Goal: Task Accomplishment & Management: Use online tool/utility

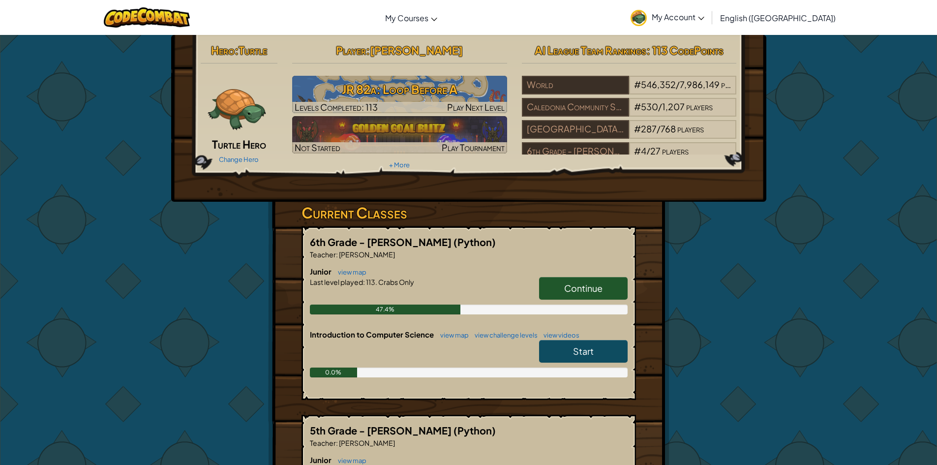
click at [579, 285] on span "Continue" at bounding box center [583, 287] width 38 height 11
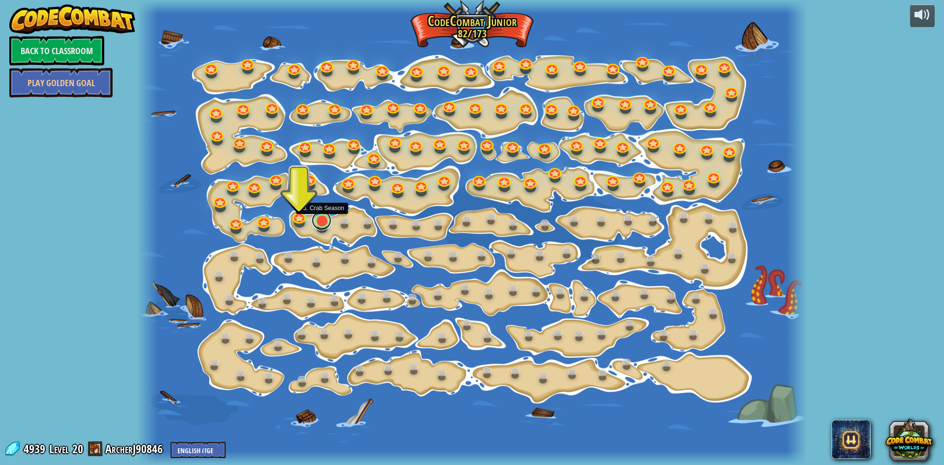
click at [327, 220] on link at bounding box center [322, 220] width 20 height 20
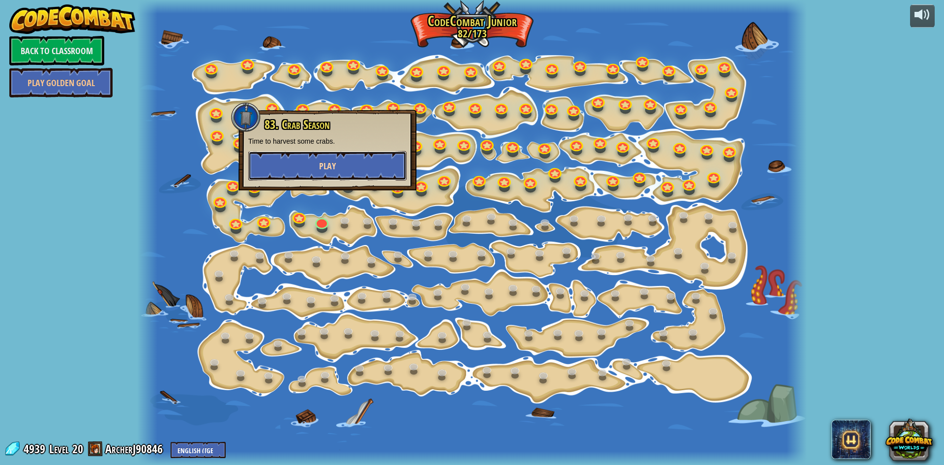
click at [353, 166] on button "Play" at bounding box center [327, 165] width 158 height 29
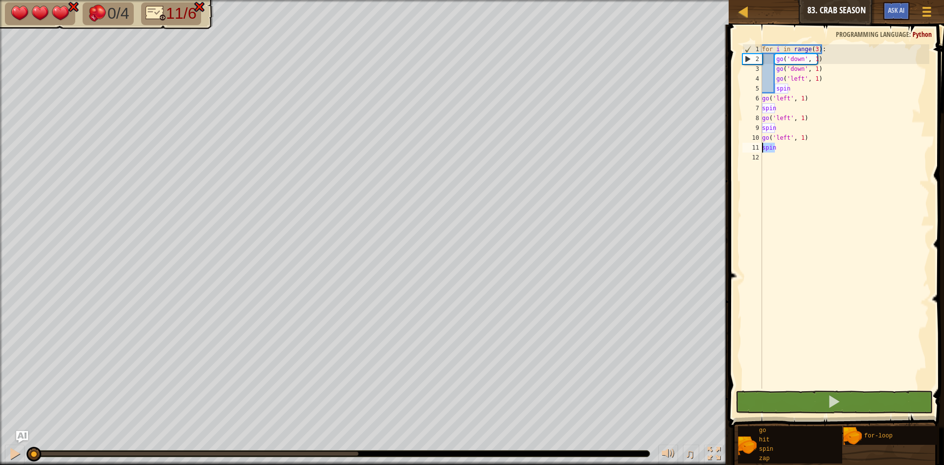
drag, startPoint x: 776, startPoint y: 148, endPoint x: 755, endPoint y: 150, distance: 21.2
click at [755, 150] on div "1 2 3 4 5 6 7 8 9 10 11 12 for i in range ( 3 ) : go ( 'down' , 1 ) go ( 'down'…" at bounding box center [834, 216] width 189 height 344
type textarea "spin"
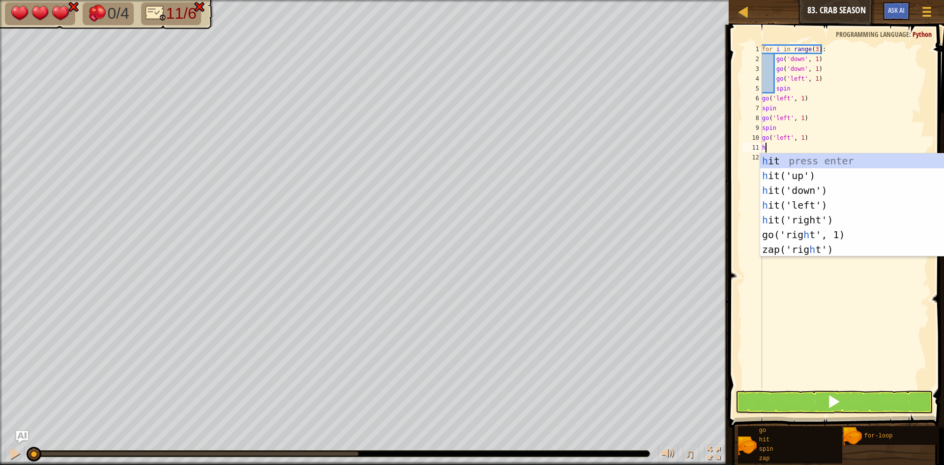
scroll to position [4, 0]
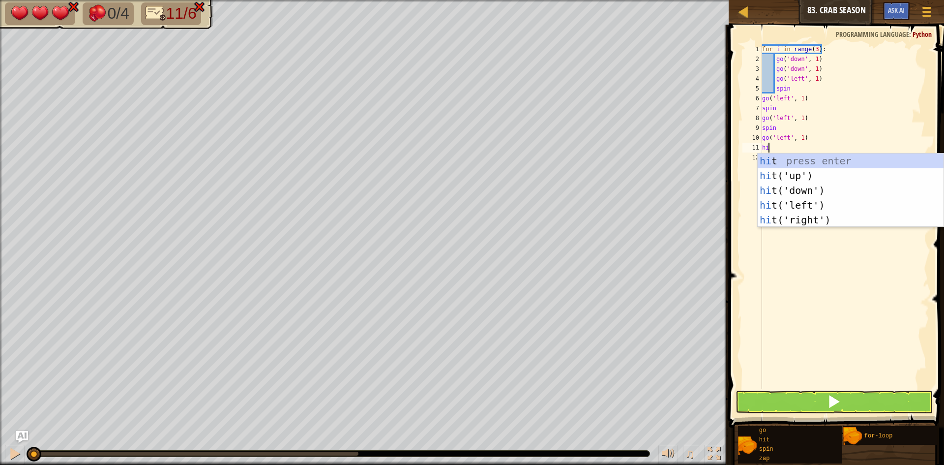
type textarea "hit"
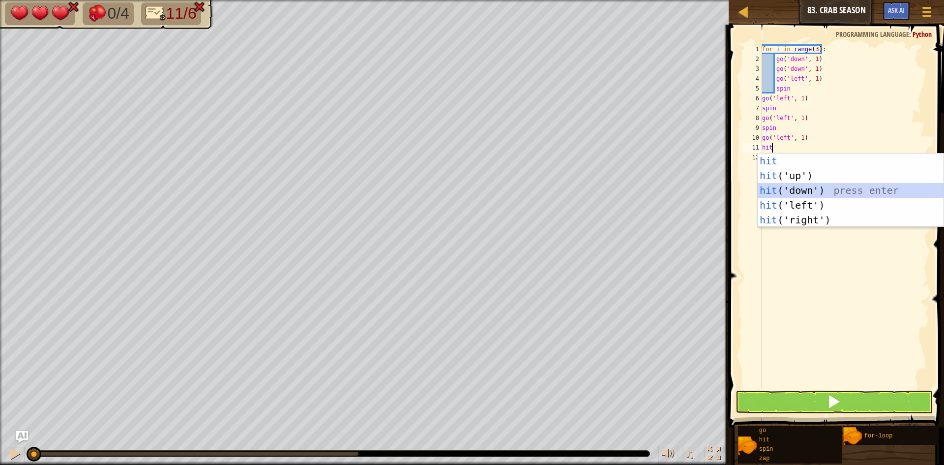
click at [813, 191] on div "hit press enter hit ('up') press enter hit ('down') press enter hit ('left') pr…" at bounding box center [851, 204] width 186 height 103
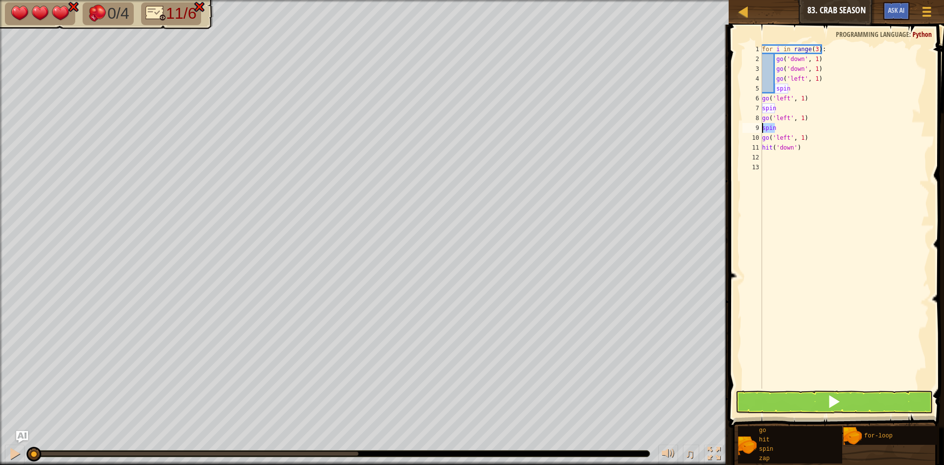
drag, startPoint x: 778, startPoint y: 129, endPoint x: 728, endPoint y: 124, distance: 50.9
click at [728, 124] on div "1 2 3 4 5 6 7 8 9 10 11 12 13 for i in range ( 3 ) : go ( 'down' , 1 ) go ( 'do…" at bounding box center [835, 245] width 218 height 432
type textarea "spin"
type textarea "hit"
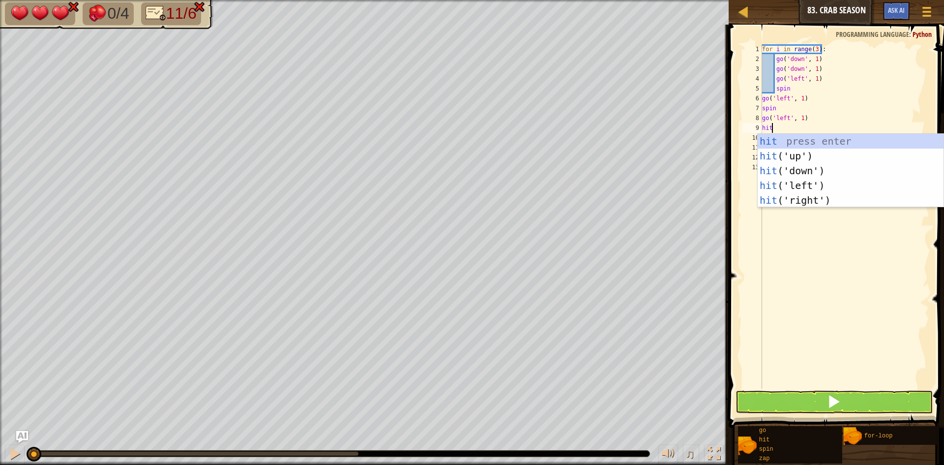
scroll to position [4, 0]
drag, startPoint x: 796, startPoint y: 168, endPoint x: 790, endPoint y: 155, distance: 14.5
click at [796, 167] on div "hit press enter hit ('up') press enter hit ('down') press enter hit ('left') pr…" at bounding box center [851, 185] width 186 height 103
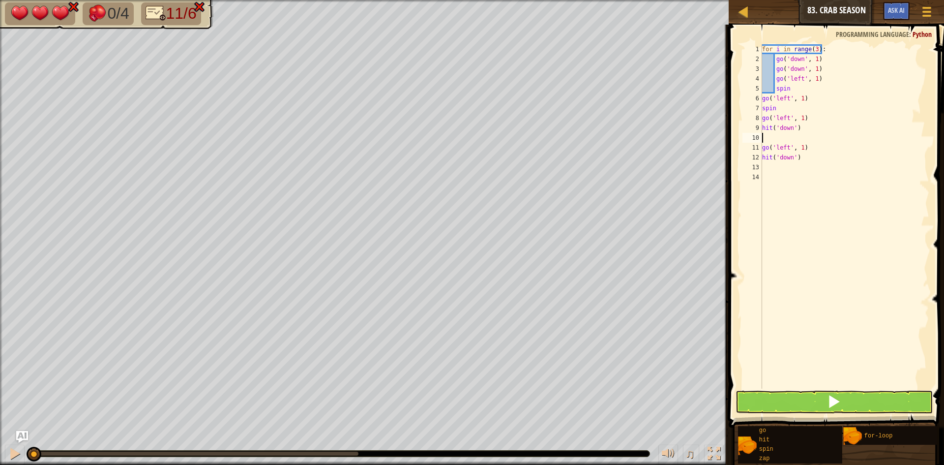
scroll to position [4, 0]
drag, startPoint x: 774, startPoint y: 108, endPoint x: 742, endPoint y: 104, distance: 32.1
click at [742, 104] on div "1 2 3 4 5 6 7 8 9 10 11 12 13 14 for i in range ( 3 ) : go ( 'down' , 1 ) go ( …" at bounding box center [834, 216] width 189 height 344
type textarea "spin"
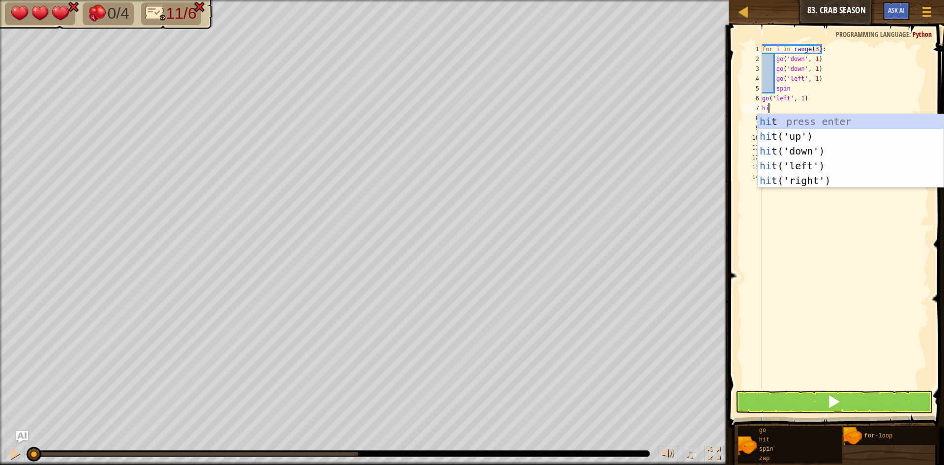
type textarea "hit"
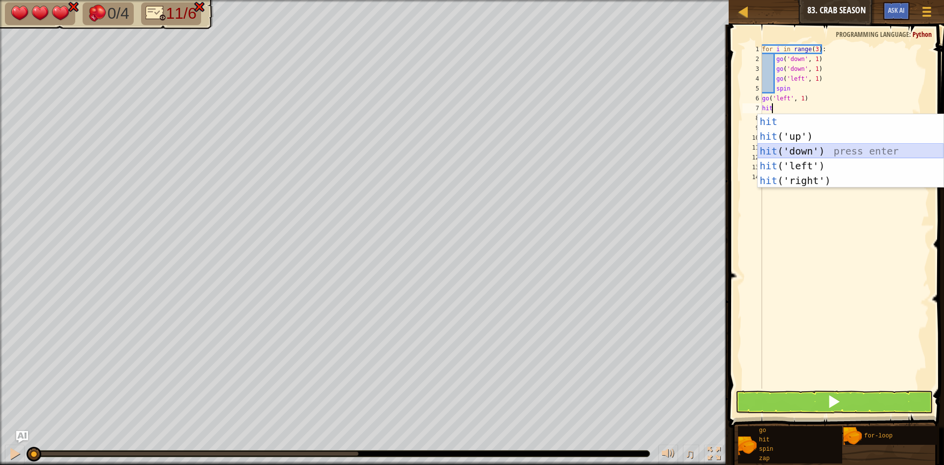
drag, startPoint x: 805, startPoint y: 150, endPoint x: 801, endPoint y: 186, distance: 36.1
click at [789, 156] on div "hit press enter hit ('up') press enter hit ('down') press enter hit ('left') pr…" at bounding box center [851, 165] width 186 height 103
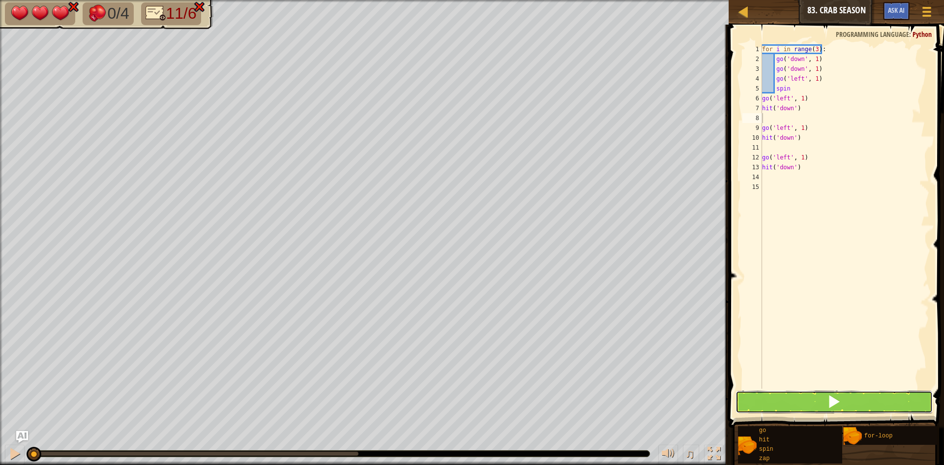
drag, startPoint x: 886, startPoint y: 394, endPoint x: 879, endPoint y: 388, distance: 9.1
click at [883, 392] on button at bounding box center [834, 401] width 197 height 23
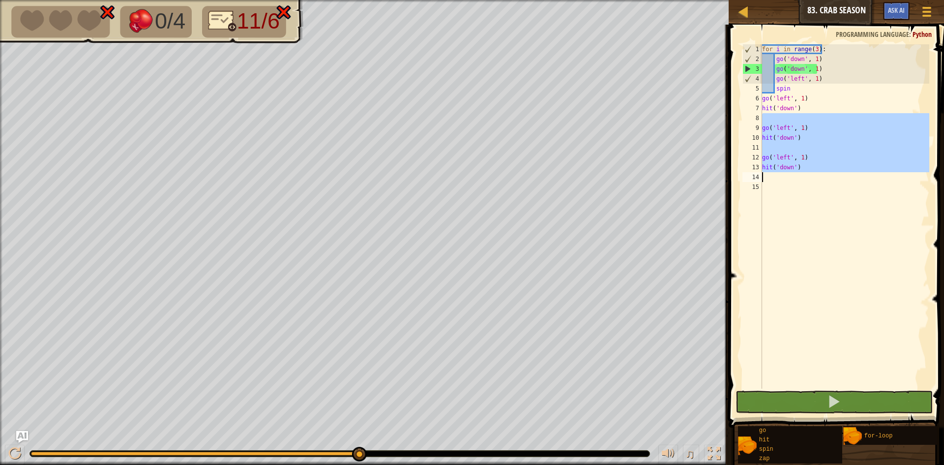
drag, startPoint x: 812, startPoint y: 121, endPoint x: 759, endPoint y: 165, distance: 68.8
click at [743, 172] on div "1 2 3 4 5 6 7 8 9 10 11 12 13 14 15 for i in range ( 3 ) : go ( 'down' , 1 ) go…" at bounding box center [834, 216] width 189 height 344
drag, startPoint x: 878, startPoint y: 99, endPoint x: 787, endPoint y: 172, distance: 116.5
click at [787, 172] on div "for i in range ( 3 ) : go ( 'down' , 1 ) go ( 'down' , 1 ) go ( 'left' , 1 ) sp…" at bounding box center [844, 226] width 169 height 364
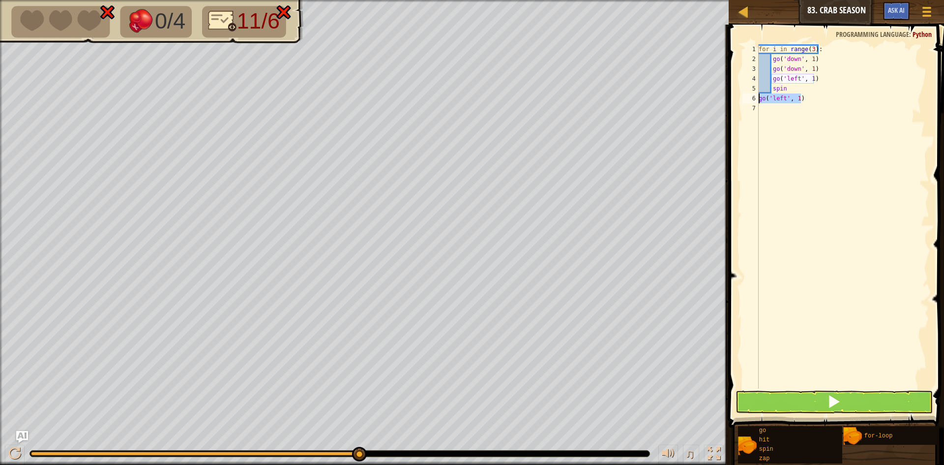
drag, startPoint x: 805, startPoint y: 98, endPoint x: 735, endPoint y: 95, distance: 70.4
click at [735, 95] on div "go('left', 1) 1 2 3 4 5 6 7 for i in range ( 3 ) : go ( 'down' , 1 ) go ( 'down…" at bounding box center [835, 245] width 218 height 432
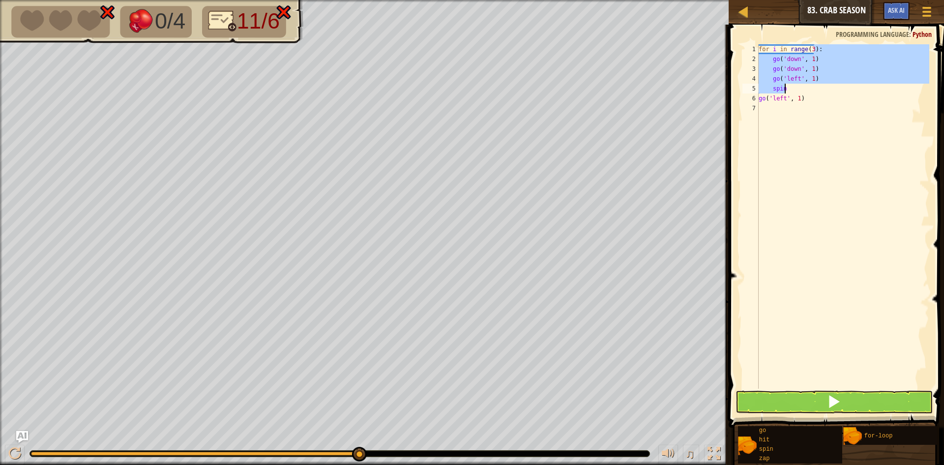
click at [723, 140] on div "Map Junior 83. Crab Season Game Menu Ask AI 1 ההההההההההההההההההההההההההההההההה…" at bounding box center [472, 232] width 944 height 465
type textarea "for i in range(3)"
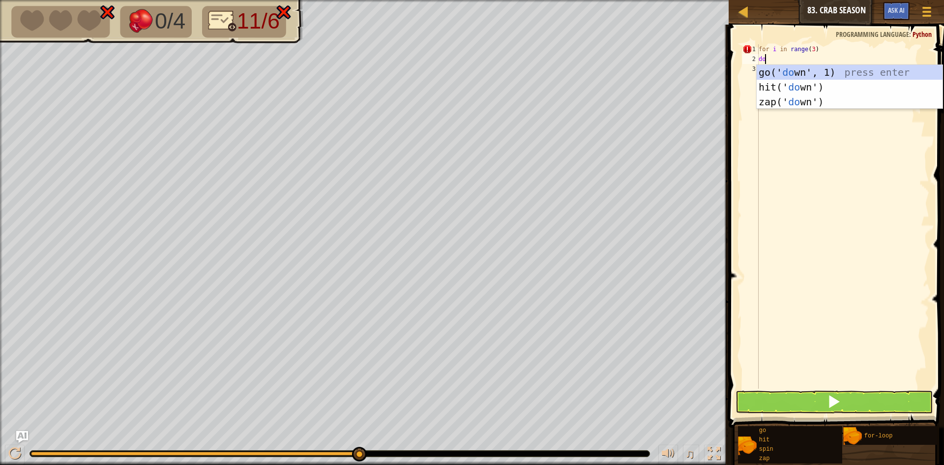
type textarea "d"
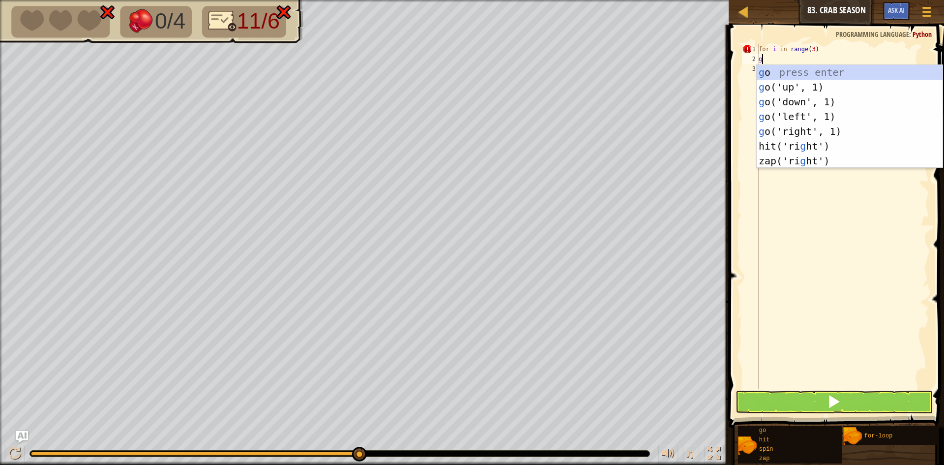
type textarea "go"
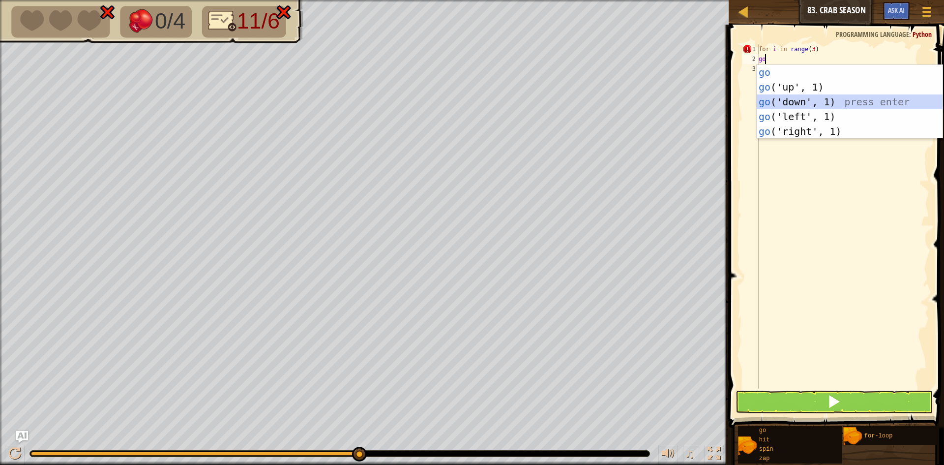
click at [774, 98] on div "go press enter go ('up', 1) press enter go ('down', 1) press enter go ('left', …" at bounding box center [850, 116] width 186 height 103
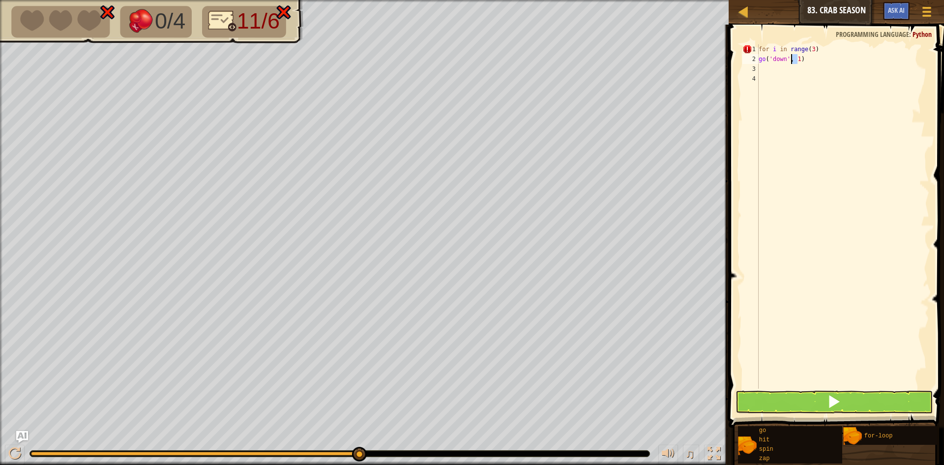
drag, startPoint x: 798, startPoint y: 59, endPoint x: 793, endPoint y: 59, distance: 5.4
click at [793, 59] on div "for i in range ( 3 ) go ( 'down' , 1 )" at bounding box center [843, 226] width 173 height 364
type textarea "go('down',2)"
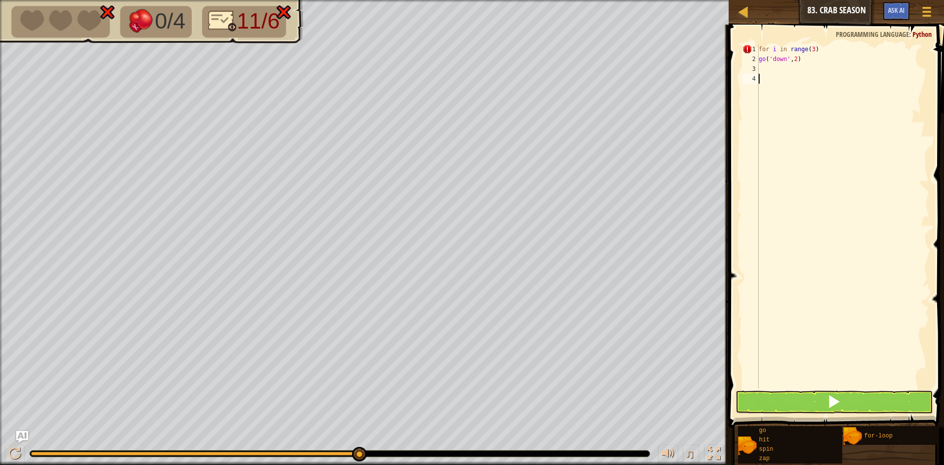
drag, startPoint x: 794, startPoint y: 77, endPoint x: 785, endPoint y: 79, distance: 9.1
click at [793, 77] on div "for i in range ( 3 ) go ( 'down' , 2 )" at bounding box center [843, 226] width 173 height 364
click at [775, 67] on div "for i in range ( 3 ) go ( 'down' , 2 )" at bounding box center [843, 226] width 173 height 364
type textarea "go"
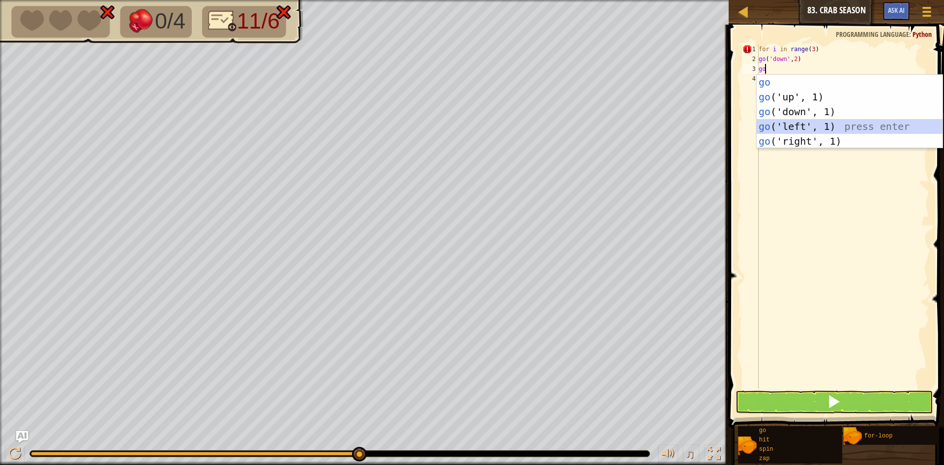
click at [791, 120] on div "go press enter go ('up', 1) press enter go ('down', 1) press enter go ('left', …" at bounding box center [850, 126] width 186 height 103
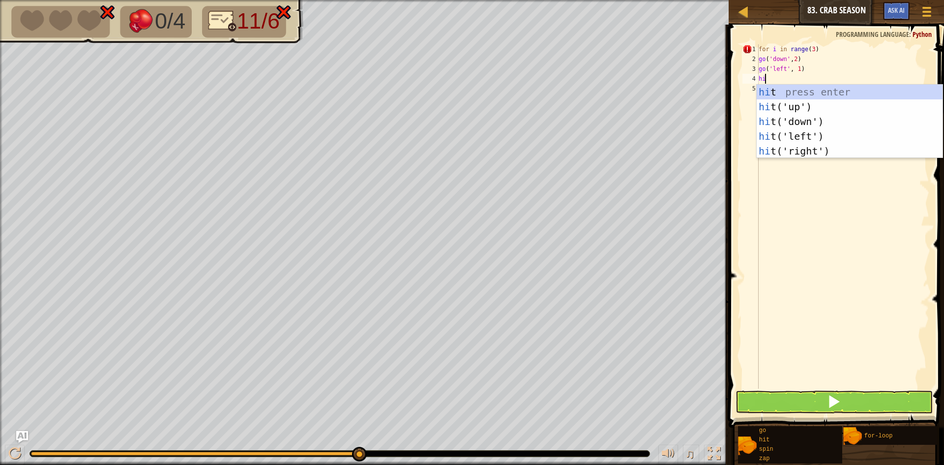
type textarea "hit"
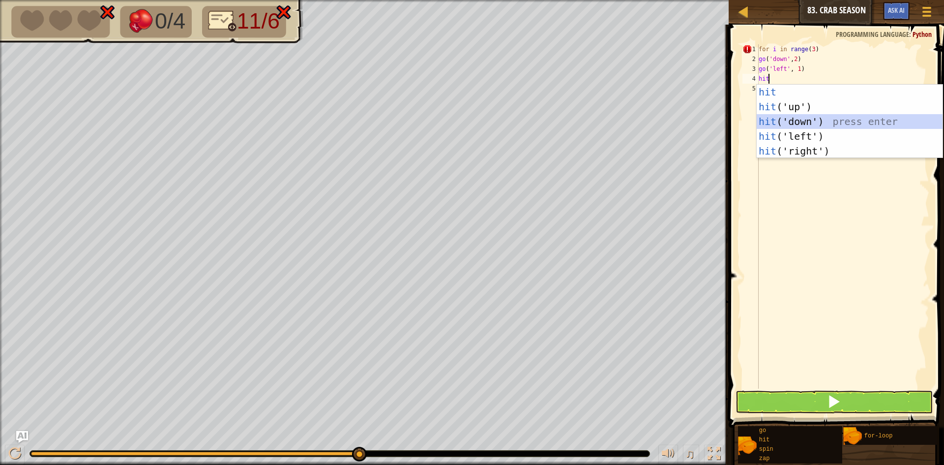
click at [797, 115] on div "hit press enter hit ('up') press enter hit ('down') press enter hit ('left') pr…" at bounding box center [850, 136] width 186 height 103
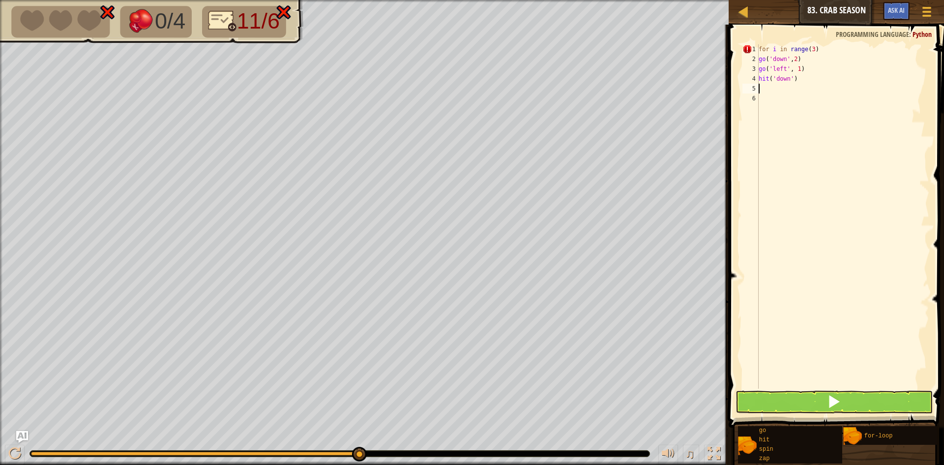
scroll to position [4, 0]
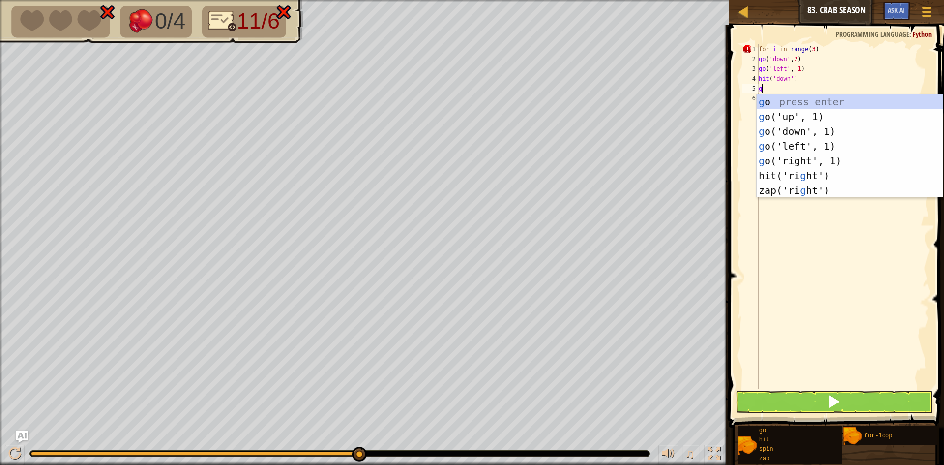
type textarea "go"
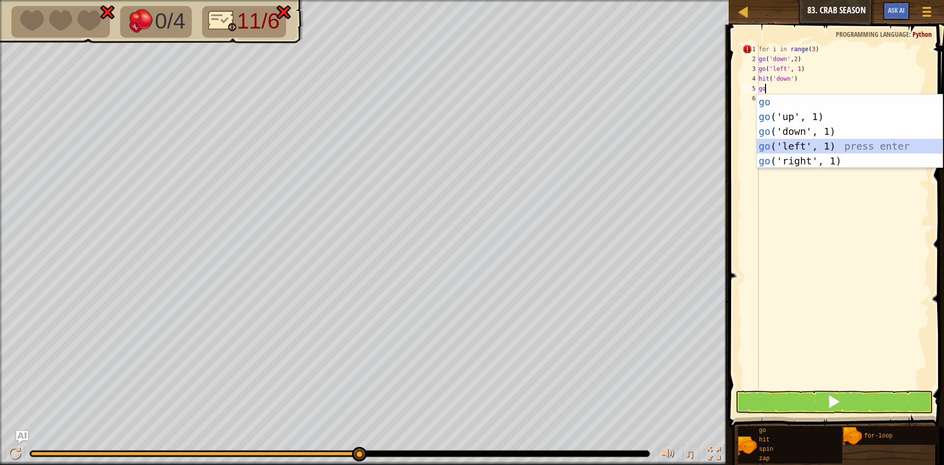
drag, startPoint x: 781, startPoint y: 140, endPoint x: 781, endPoint y: 150, distance: 10.8
click at [781, 145] on div "go press enter go ('up', 1) press enter go ('down', 1) press enter go ('left', …" at bounding box center [850, 145] width 186 height 103
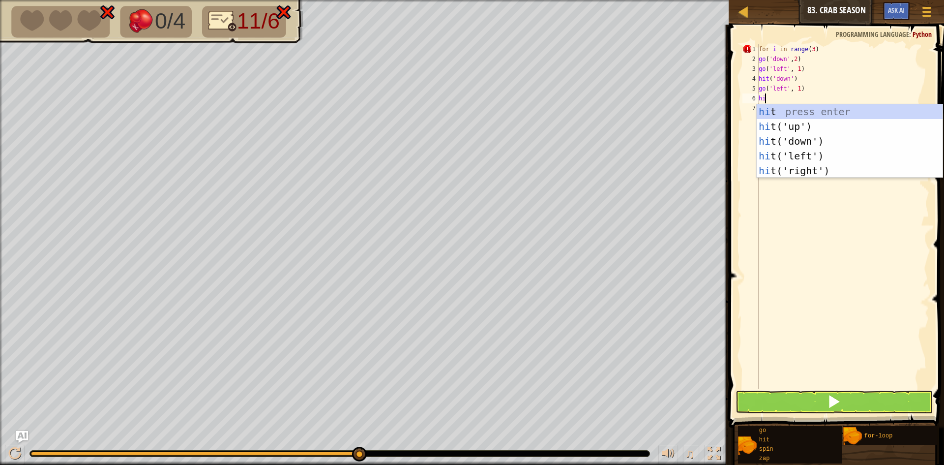
type textarea "hit"
click at [807, 141] on div "hit press enter hit ('up') press enter hit ('down') press enter hit ('left') pr…" at bounding box center [850, 155] width 186 height 103
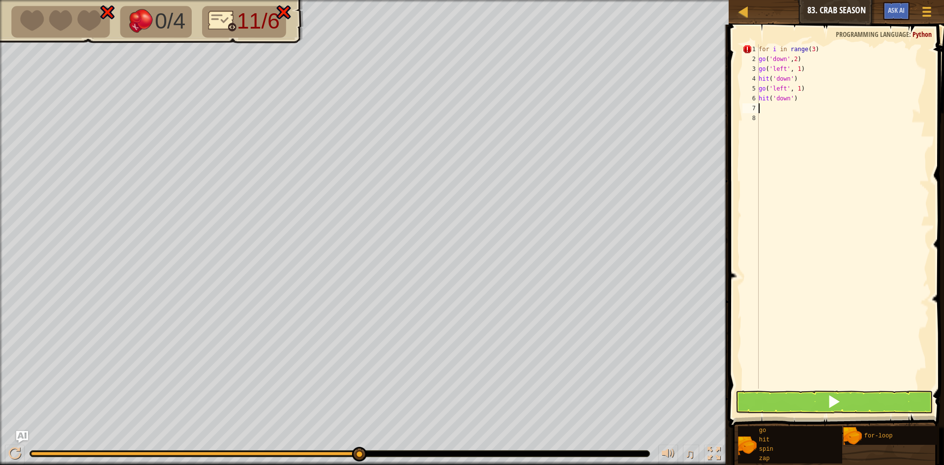
scroll to position [4, 0]
type textarea "go"
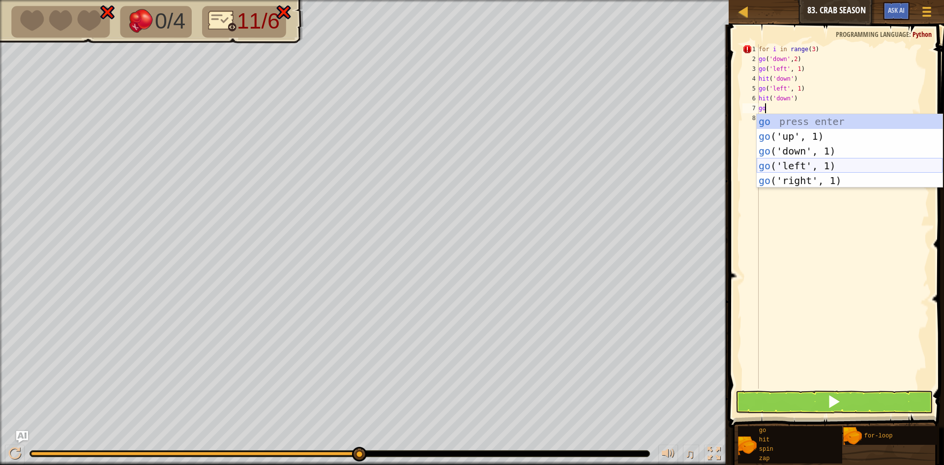
click at [848, 168] on div "go press enter go ('up', 1) press enter go ('down', 1) press enter go ('left', …" at bounding box center [850, 165] width 186 height 103
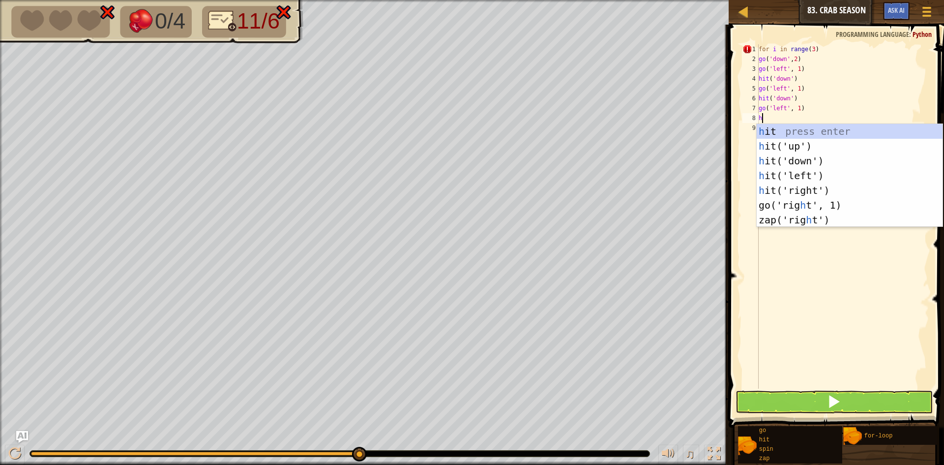
type textarea "hi"
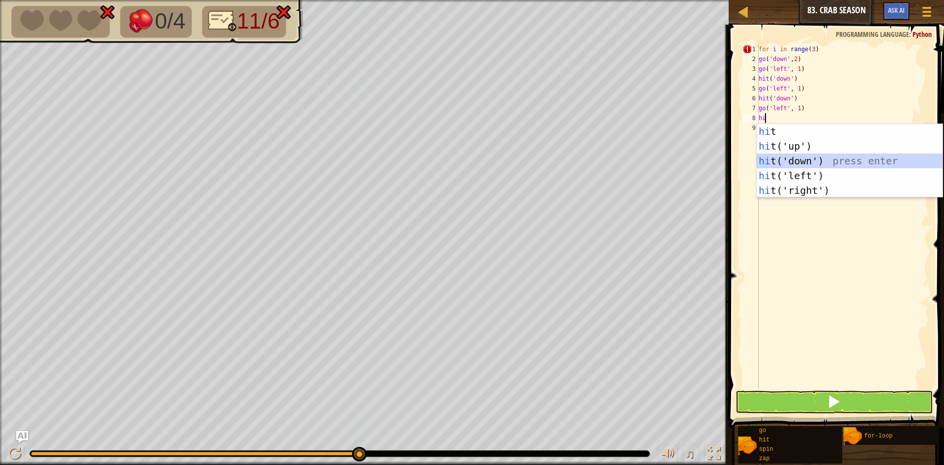
click at [784, 156] on div "hi t press enter hi t('up') press enter hi t('down') press enter hi t('left') p…" at bounding box center [850, 175] width 186 height 103
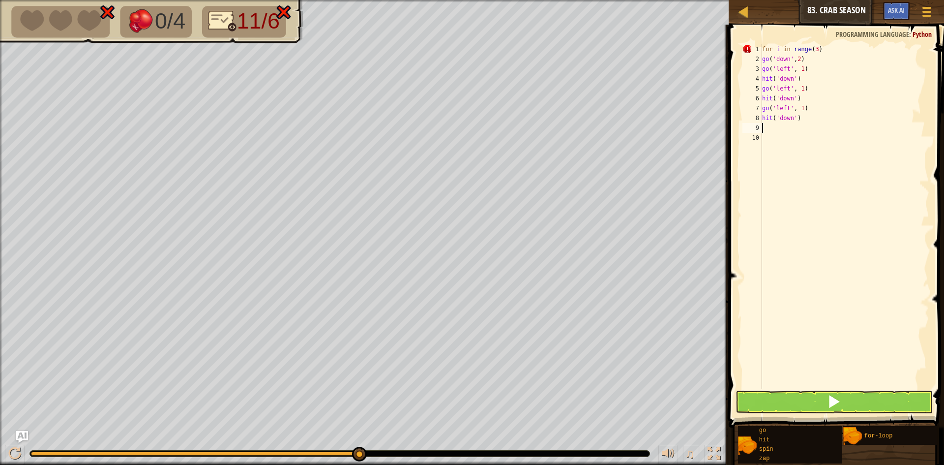
type textarea "go"
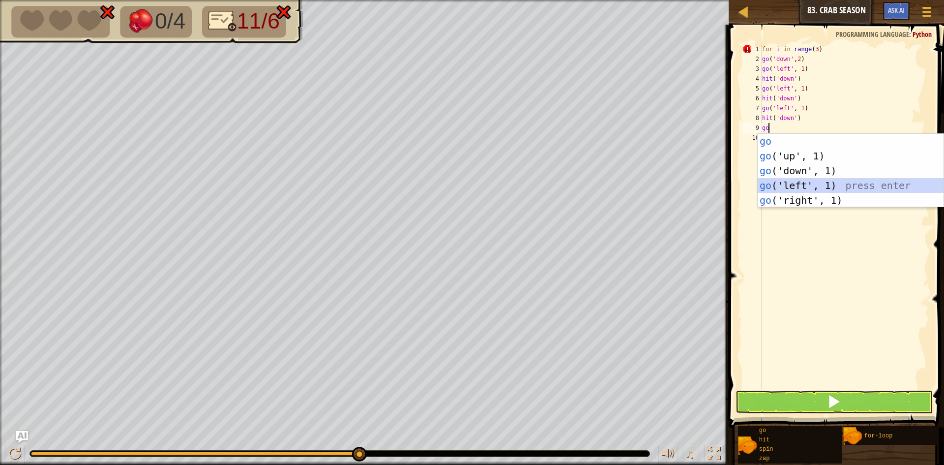
click at [829, 181] on div "go press enter go ('up', 1) press enter go ('down', 1) press enter go ('left', …" at bounding box center [851, 185] width 186 height 103
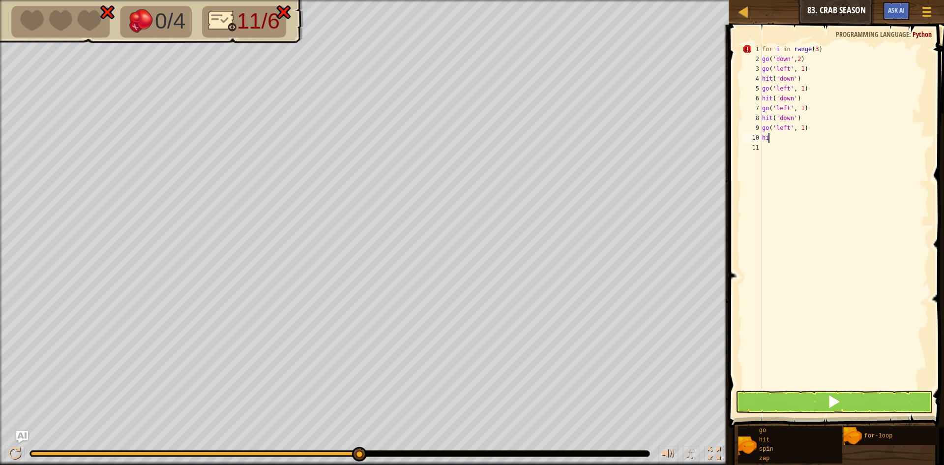
type textarea "hit"
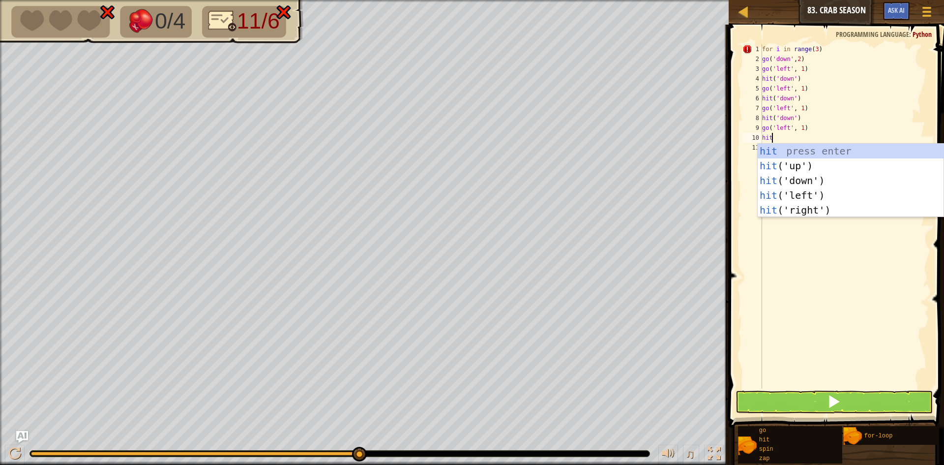
scroll to position [4, 0]
drag, startPoint x: 791, startPoint y: 180, endPoint x: 807, endPoint y: 186, distance: 17.3
click at [791, 179] on div "hit press enter hit ('up') press enter hit ('down') press enter hit ('left') pr…" at bounding box center [851, 195] width 186 height 103
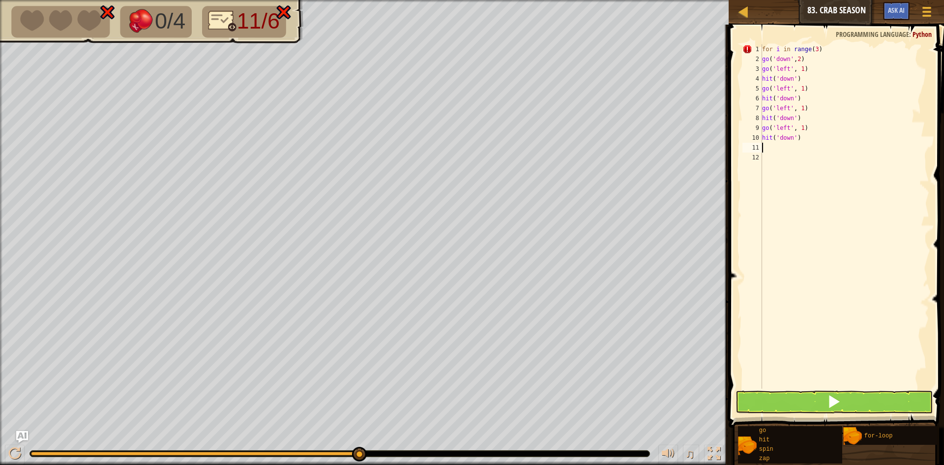
scroll to position [4, 0]
click at [866, 399] on button at bounding box center [834, 401] width 197 height 23
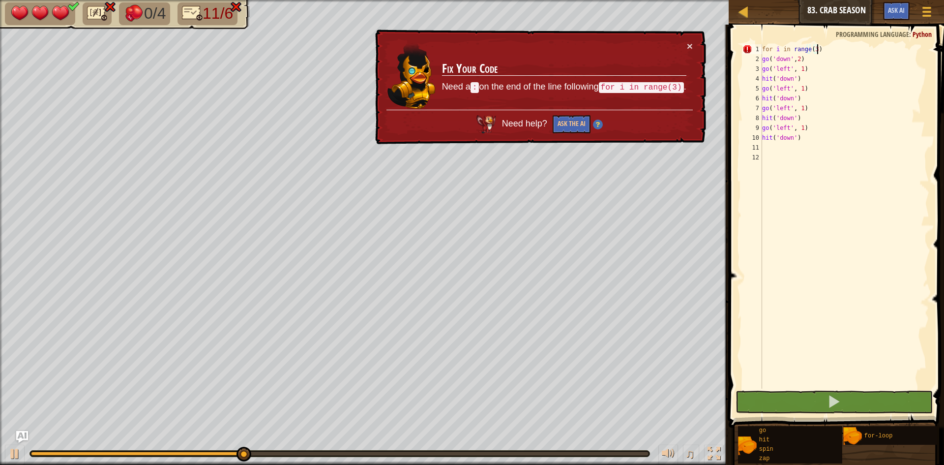
drag, startPoint x: 832, startPoint y: 50, endPoint x: 821, endPoint y: 50, distance: 10.8
click at [821, 50] on div "for i in range ( 3 ) go ( 'down' , 2 ) go ( 'left' , 1 ) hit ( 'down' ) go ( 'l…" at bounding box center [845, 226] width 170 height 364
click at [825, 52] on div "for i in range ( 3 ) go ( 'down' , 2 ) go ( 'left' , 1 ) hit ( 'down' ) go ( 'l…" at bounding box center [845, 226] width 170 height 364
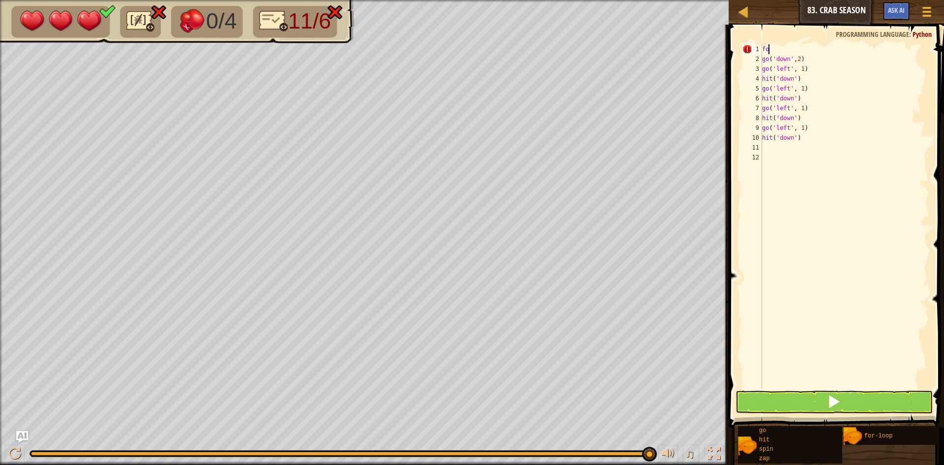
type textarea "f"
click at [803, 403] on button at bounding box center [834, 401] width 197 height 23
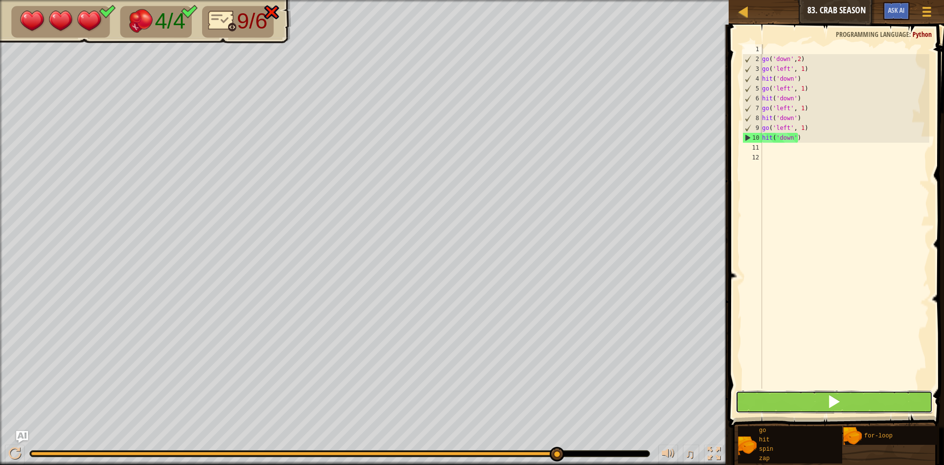
drag, startPoint x: 807, startPoint y: 402, endPoint x: 795, endPoint y: 403, distance: 12.3
click at [796, 403] on button at bounding box center [834, 401] width 197 height 23
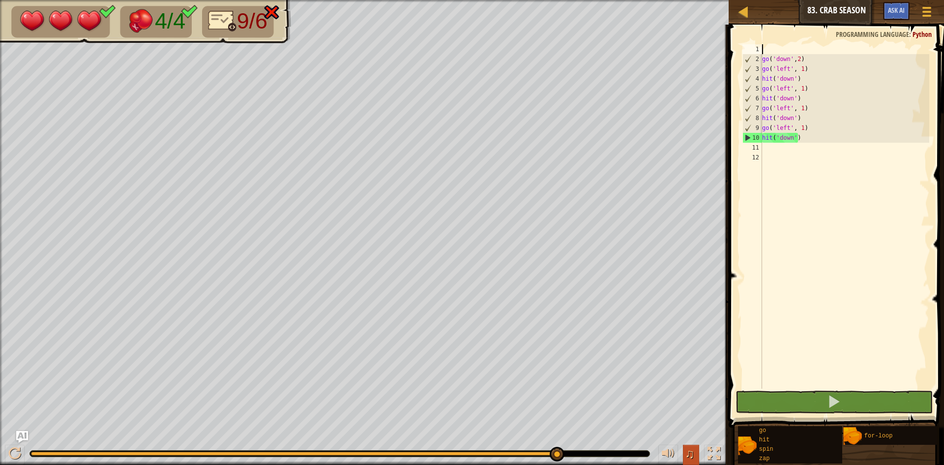
drag, startPoint x: 552, startPoint y: 458, endPoint x: 699, endPoint y: 451, distance: 147.1
click at [699, 451] on div "♫" at bounding box center [364, 450] width 729 height 29
drag, startPoint x: 560, startPoint y: 453, endPoint x: 605, endPoint y: 449, distance: 45.0
drag, startPoint x: 550, startPoint y: 450, endPoint x: 762, endPoint y: 355, distance: 232.6
click at [760, 359] on div "Map Junior 83. Crab Season Game Menu Ask AI 1 ההההההההההההההההההההההההההההההההה…" at bounding box center [472, 232] width 944 height 465
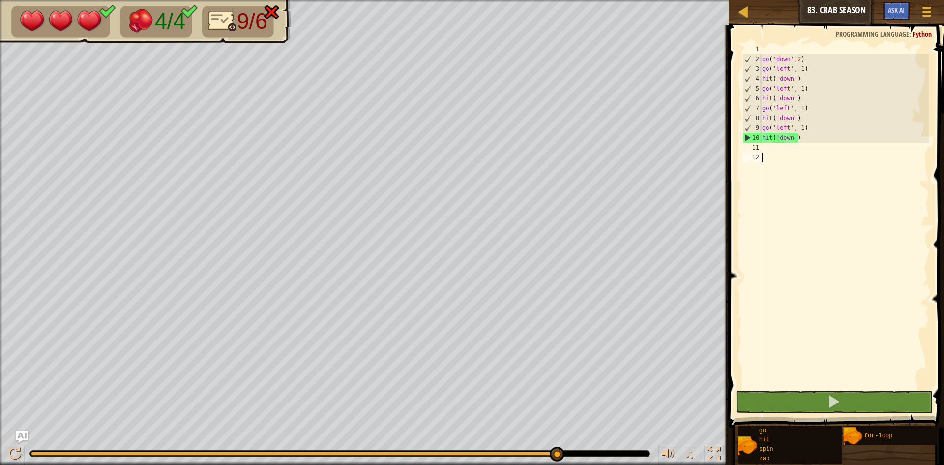
click at [823, 340] on div "go ( 'down' , 2 ) go ( 'left' , 1 ) hit ( 'down' ) go ( 'left' , 1 ) hit ( 'dow…" at bounding box center [845, 226] width 170 height 364
click at [902, 12] on span "Ask AI" at bounding box center [896, 9] width 17 height 9
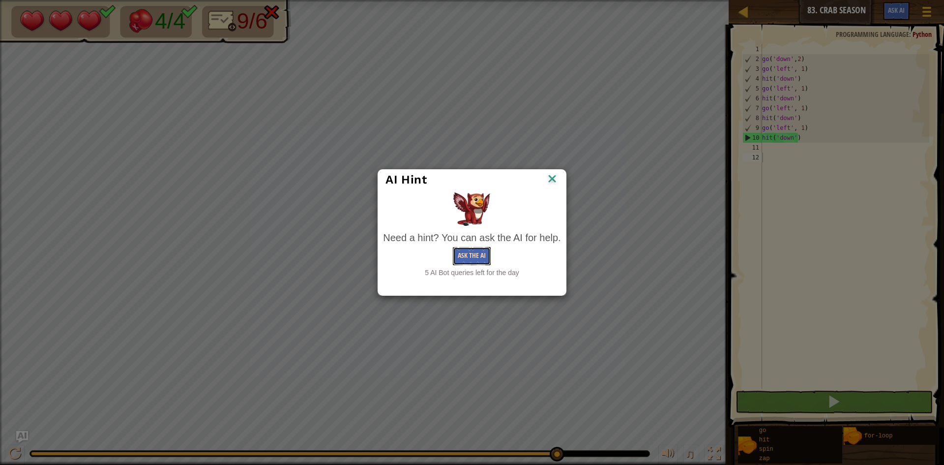
click at [480, 248] on button "Ask the AI" at bounding box center [472, 256] width 38 height 18
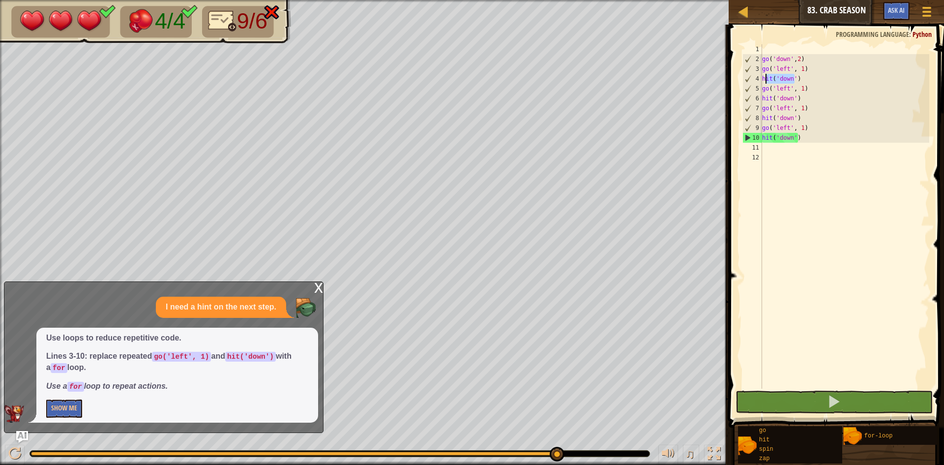
drag, startPoint x: 795, startPoint y: 79, endPoint x: 764, endPoint y: 79, distance: 31.0
click at [765, 79] on div "go ( 'down' , 2 ) go ( 'left' , 1 ) hit ( 'down' ) go ( 'left' , 1 ) hit ( 'dow…" at bounding box center [845, 226] width 170 height 364
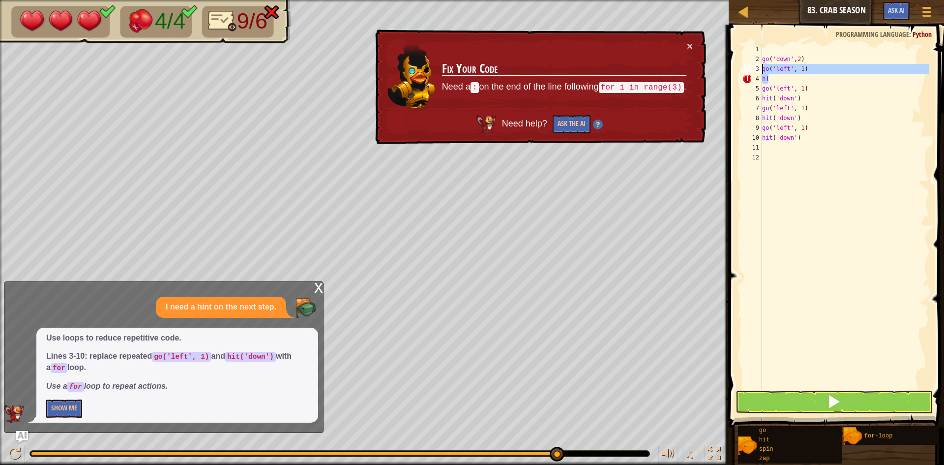
drag, startPoint x: 772, startPoint y: 78, endPoint x: 741, endPoint y: 69, distance: 31.6
click at [741, 69] on div "h) 1 2 3 4 5 6 7 8 9 10 11 12 go ( 'down' , 2 ) go ( 'left' , 1 ) h ) go ( 'lef…" at bounding box center [834, 216] width 189 height 344
click at [837, 98] on div "go ( 'down' , 2 ) go ( 'left' , 1 ) h ) go ( 'left' , 1 ) hit ( 'down' ) go ( '…" at bounding box center [845, 226] width 170 height 364
drag, startPoint x: 784, startPoint y: 76, endPoint x: 760, endPoint y: 73, distance: 24.8
click at [760, 73] on div "hit('down') 1 2 3 4 5 6 7 8 9 10 11 12 go ( 'down' , 2 ) go ( 'left' , 1 ) h ) …" at bounding box center [834, 216] width 189 height 344
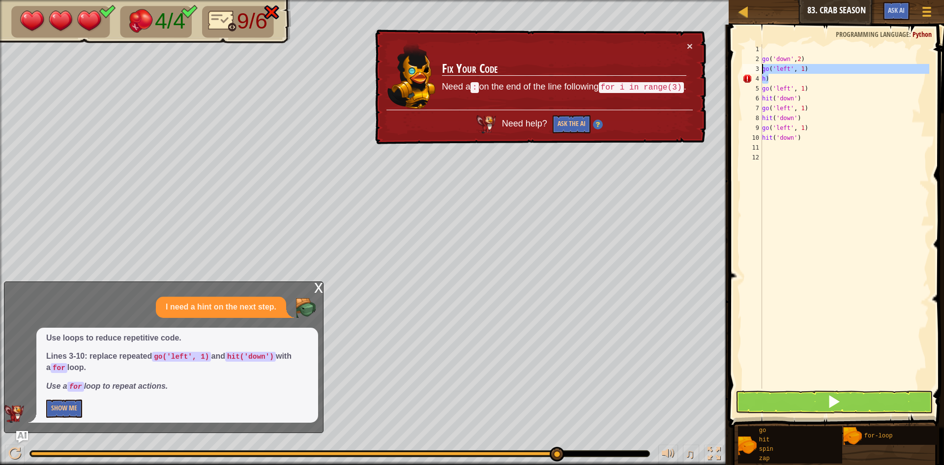
type textarea "go('left', 1) h)"
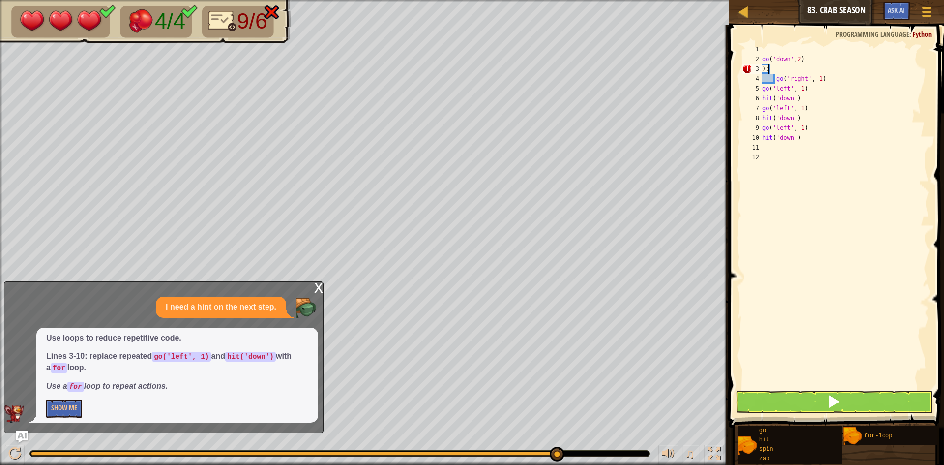
type textarea ")"
type textarea "loop"
type textarea "l"
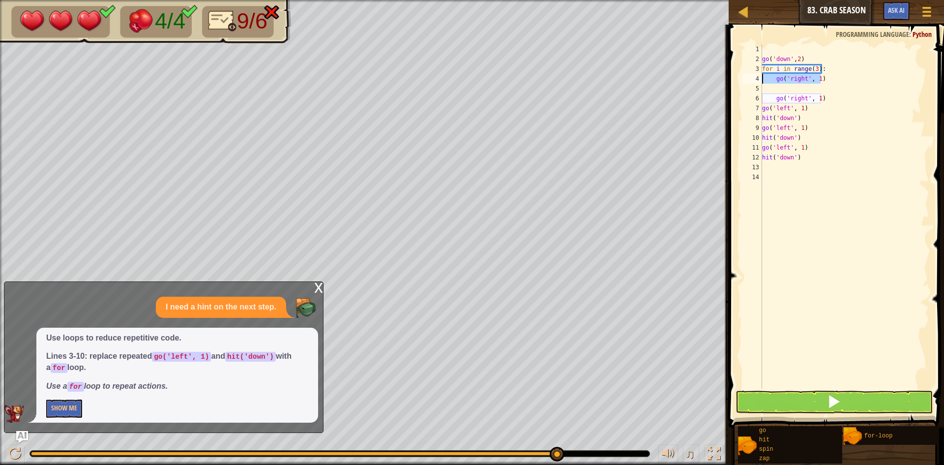
drag, startPoint x: 819, startPoint y: 81, endPoint x: 752, endPoint y: 80, distance: 67.4
click at [752, 80] on div "for i in range(3): 1 2 3 4 5 6 7 8 9 10 11 12 13 14 go ( 'down' , 2 ) for i in …" at bounding box center [834, 216] width 189 height 344
type textarea "go('right', 1)"
click at [814, 66] on div "go ( 'down' , 2 ) for i in range ( 3 ) : go ( 'right' , 1 ) go ( 'left' , 1 ) h…" at bounding box center [845, 226] width 170 height 364
click at [808, 67] on div "go ( 'down' , 2 ) for i in range ( 3 ) : go ( 'right' , 1 ) go ( 'left' , 1 ) h…" at bounding box center [845, 226] width 170 height 364
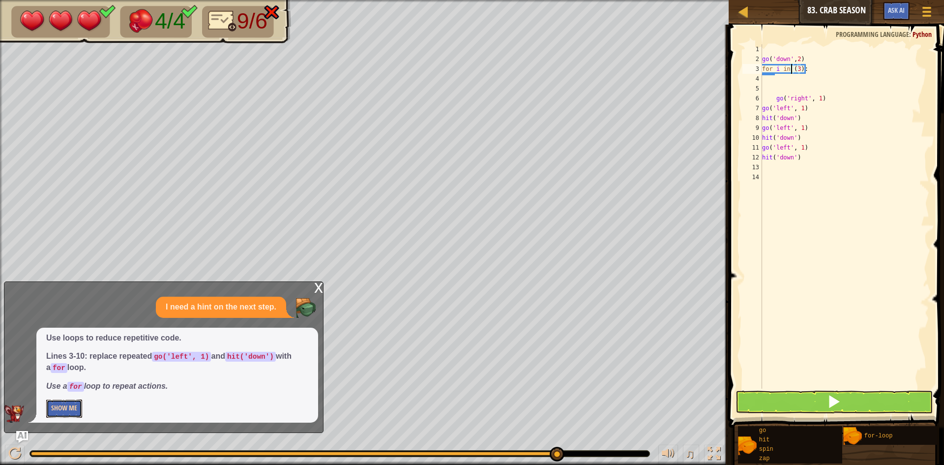
click at [64, 412] on button "Show Me" at bounding box center [64, 408] width 36 height 18
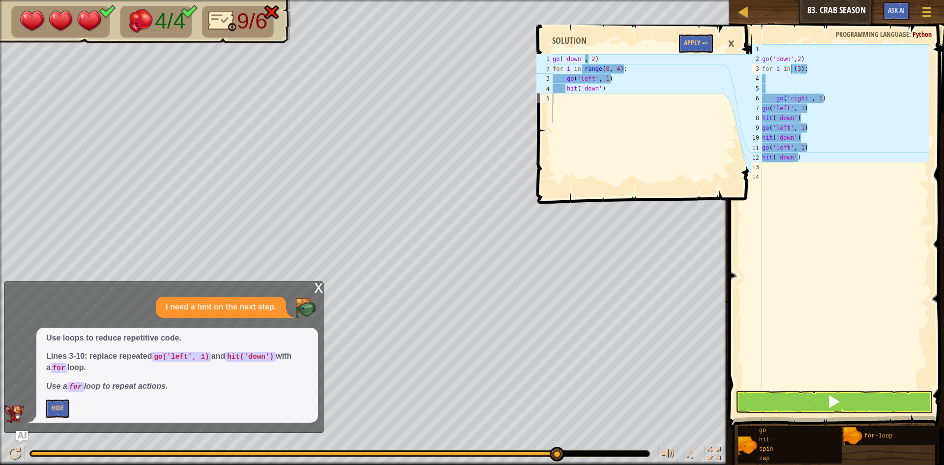
type textarea "go('left', 1)"
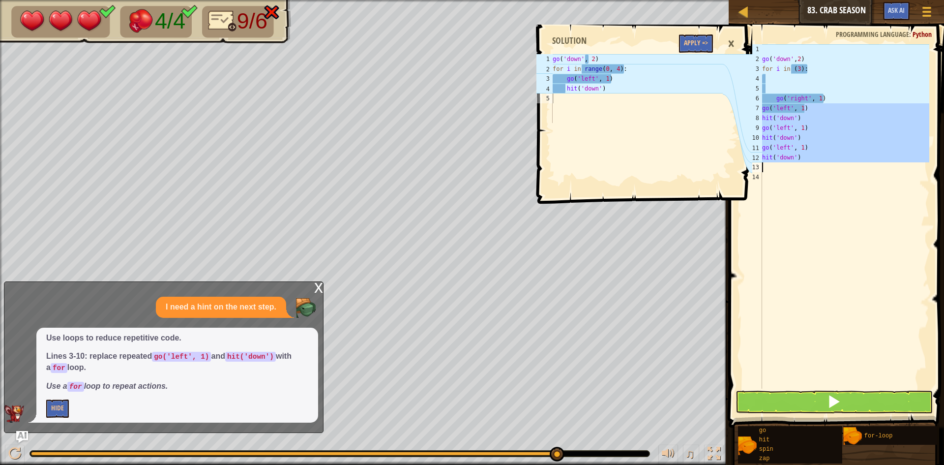
drag, startPoint x: 813, startPoint y: 105, endPoint x: 768, endPoint y: 179, distance: 86.3
click at [763, 175] on div "go ( 'down' , 2 ) for i in ( 3 ) : go ( 'right' , 1 ) go ( 'left' , 1 ) hit ( '…" at bounding box center [844, 226] width 169 height 364
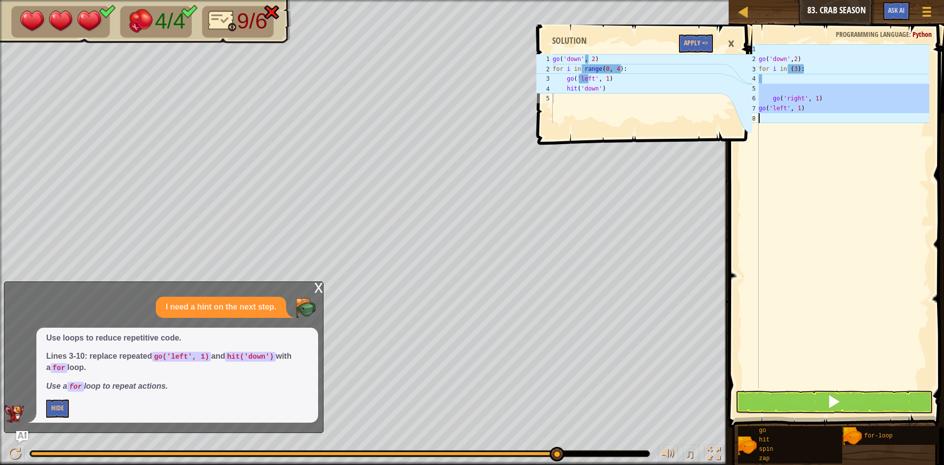
drag, startPoint x: 823, startPoint y: 84, endPoint x: 782, endPoint y: 124, distance: 57.0
click at [782, 124] on div "go ( 'down' , 2 ) for i in ( 3 ) : go ( 'right' , 1 ) go ( 'left' , 1 )" at bounding box center [843, 226] width 173 height 364
type textarea "go('left', 1)"
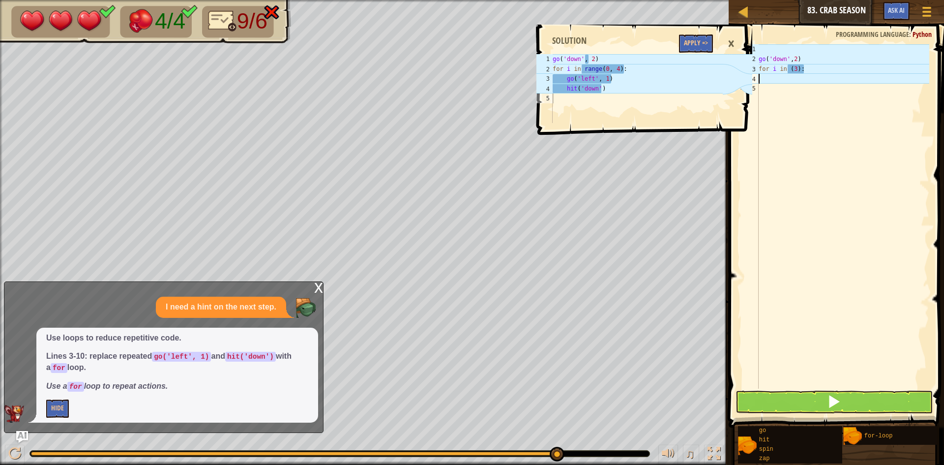
click at [780, 76] on div "go ( 'down' , 2 ) for i in ( 3 ) :" at bounding box center [843, 226] width 173 height 364
type textarea "go"
click at [780, 204] on div "go ( 'down' , 2 ) for i in ( 3 ) : go" at bounding box center [843, 226] width 173 height 364
click at [813, 161] on div "go ( 'down' , 2 ) for i in ( 3 ) : go" at bounding box center [843, 226] width 173 height 364
drag, startPoint x: 732, startPoint y: 43, endPoint x: 742, endPoint y: 38, distance: 11.4
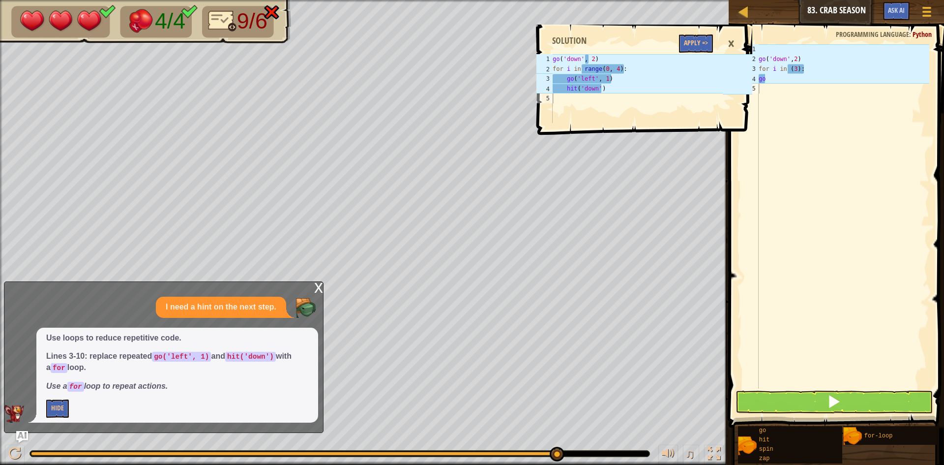
click at [732, 42] on div "×" at bounding box center [731, 43] width 17 height 23
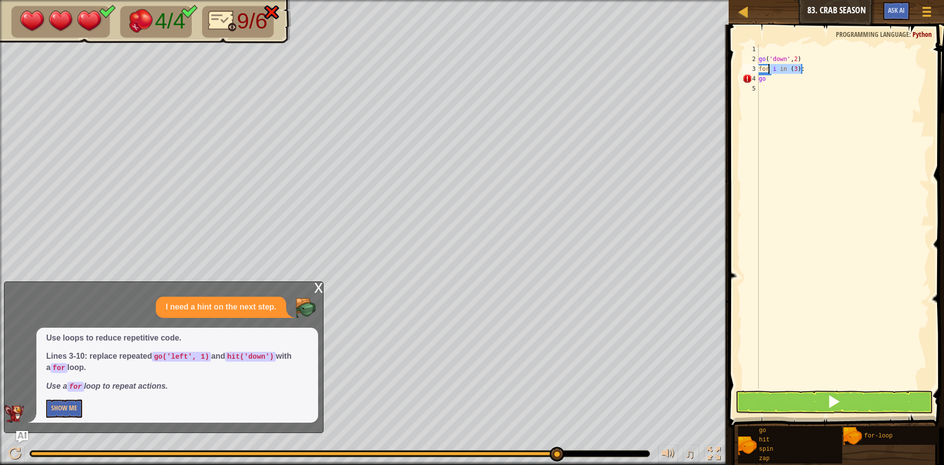
drag, startPoint x: 804, startPoint y: 70, endPoint x: 767, endPoint y: 73, distance: 36.5
click at [767, 73] on div "go ( 'down' , 2 ) for i in ( 3 ) : go" at bounding box center [843, 226] width 173 height 364
type textarea "f"
type textarea "g"
type textarea "go('down',2)"
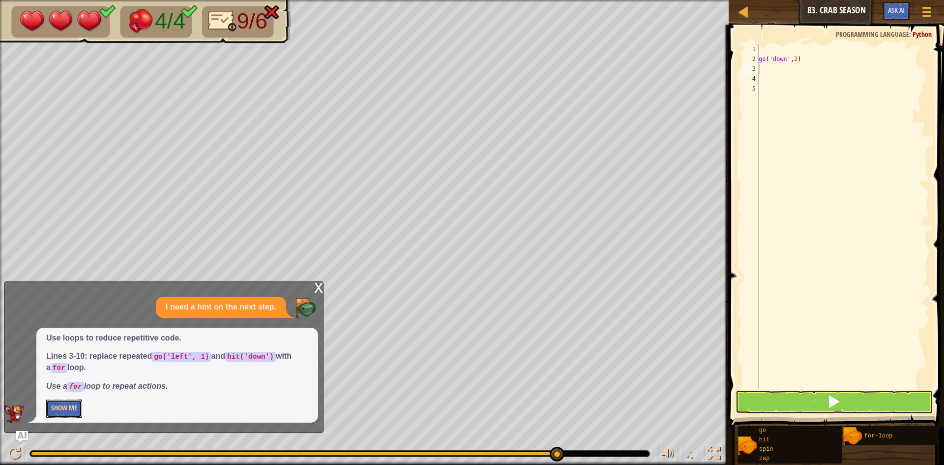
click at [72, 412] on button "Show Me" at bounding box center [64, 408] width 36 height 18
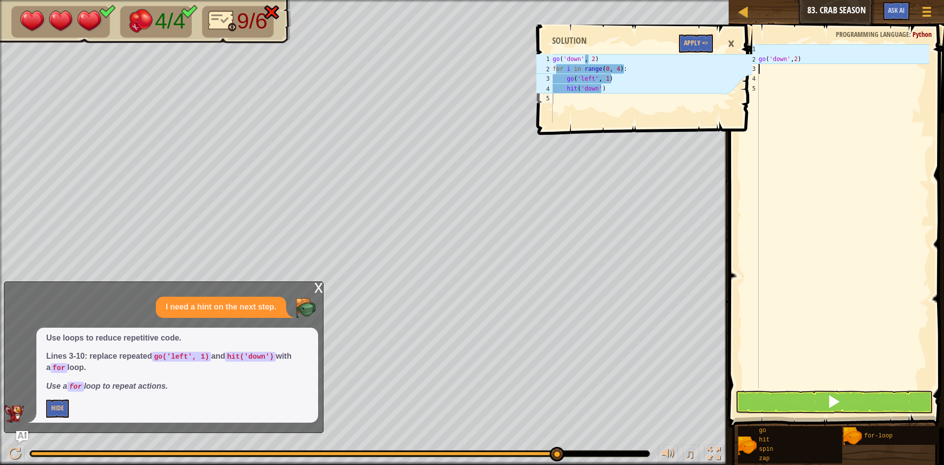
click at [777, 69] on div "go ( 'down' , 2 )" at bounding box center [843, 226] width 173 height 364
drag, startPoint x: 813, startPoint y: 50, endPoint x: 818, endPoint y: 60, distance: 11.7
click at [818, 60] on div "go ( 'down' , 2 )" at bounding box center [843, 226] width 173 height 364
type textarea "go('down',2)"
drag, startPoint x: 796, startPoint y: 108, endPoint x: 798, endPoint y: 102, distance: 5.9
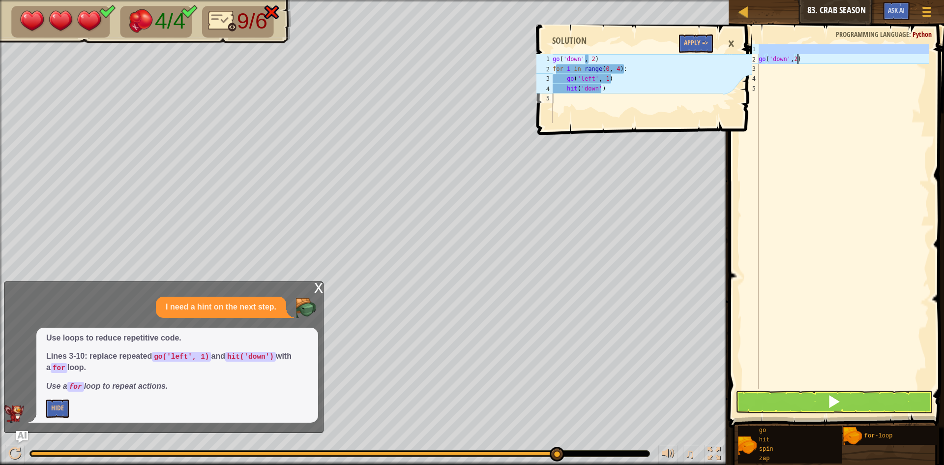
click at [798, 102] on div "go ( 'down' , 2 )" at bounding box center [843, 226] width 173 height 364
click at [809, 68] on div "go ( 'down' , 2 )" at bounding box center [843, 226] width 173 height 364
click at [806, 58] on div "go ( 'down' , 2 )" at bounding box center [843, 226] width 173 height 364
type textarea "go('down',2)"
click at [699, 40] on button "Apply =>" at bounding box center [696, 43] width 34 height 18
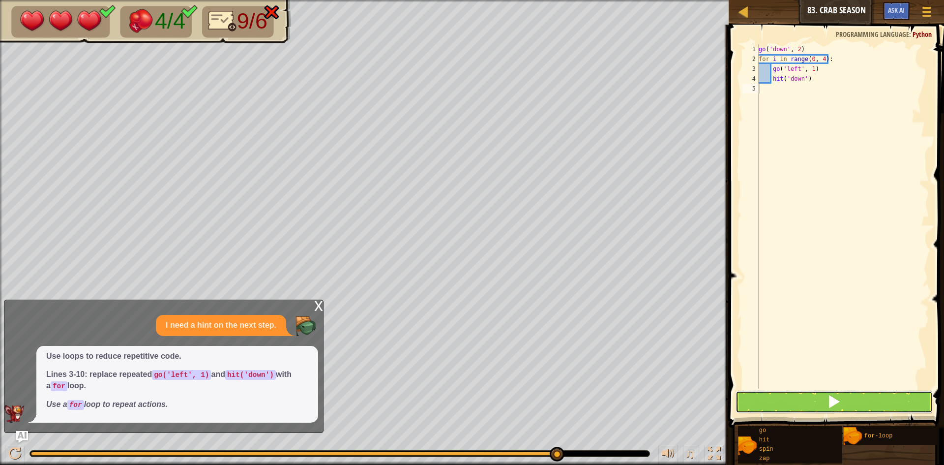
click at [833, 404] on span at bounding box center [834, 401] width 14 height 14
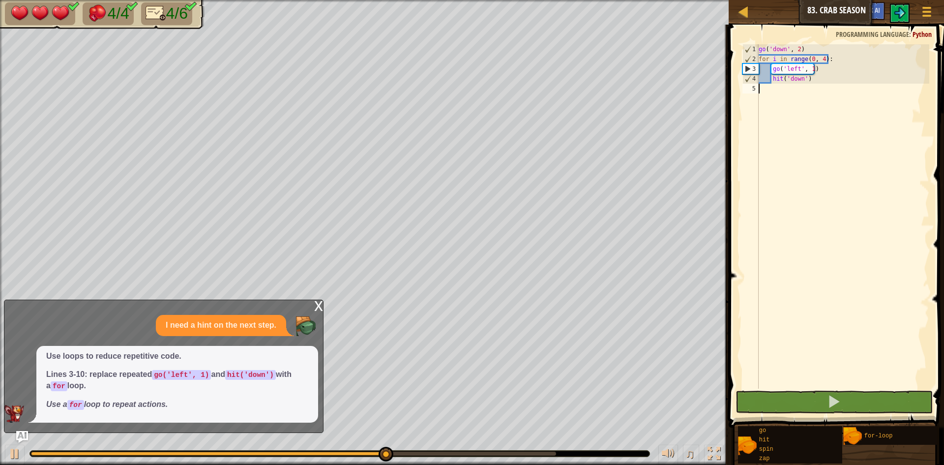
drag, startPoint x: 317, startPoint y: 308, endPoint x: 310, endPoint y: 308, distance: 6.9
click at [314, 308] on div "x I need a hint on the next step. Use loops to reduce repetitive code. Lines 3-…" at bounding box center [164, 365] width 320 height 133
click at [317, 300] on div "x" at bounding box center [318, 305] width 9 height 10
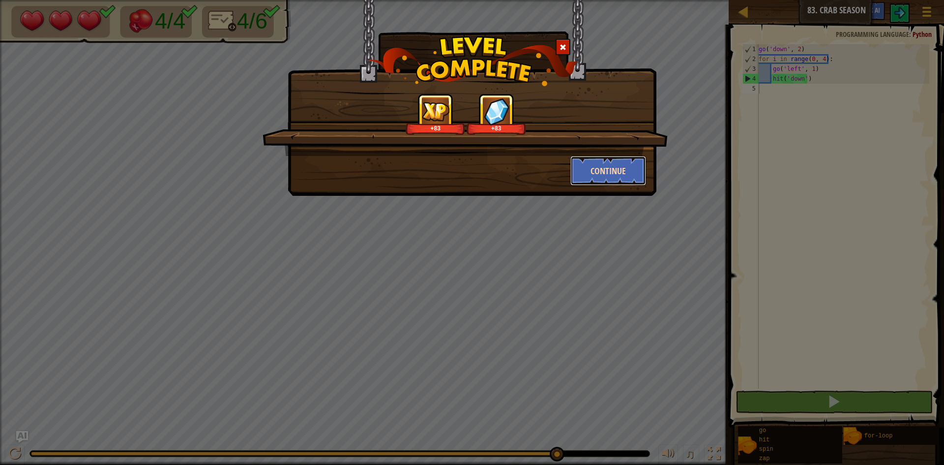
click at [611, 166] on button "Continue" at bounding box center [608, 170] width 76 height 29
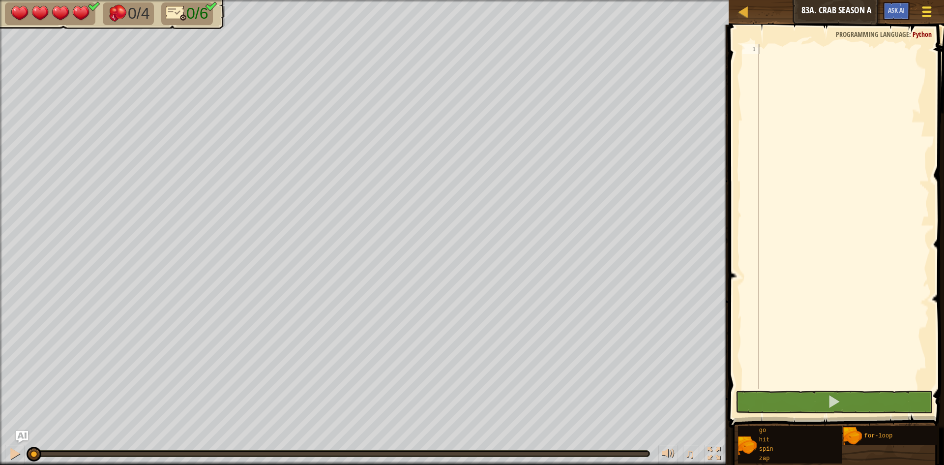
click at [929, 14] on div at bounding box center [926, 11] width 13 height 14
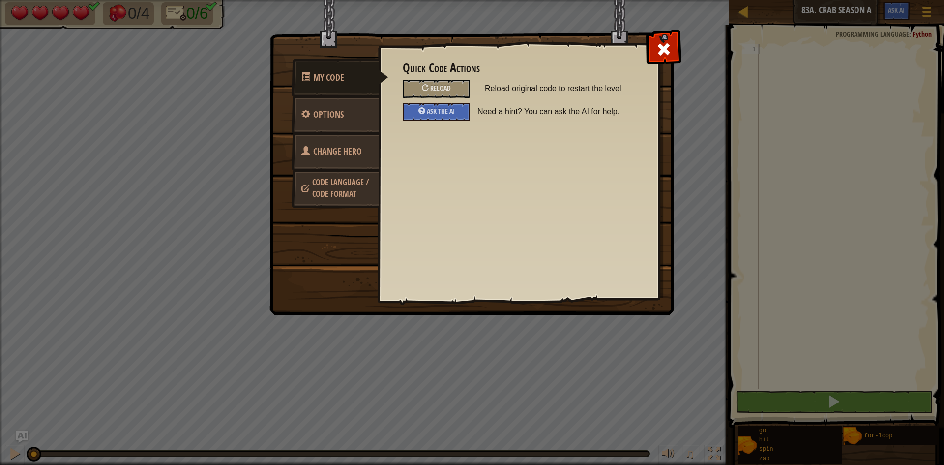
click at [361, 188] on link "Code Language / Code Format" at bounding box center [336, 187] width 88 height 37
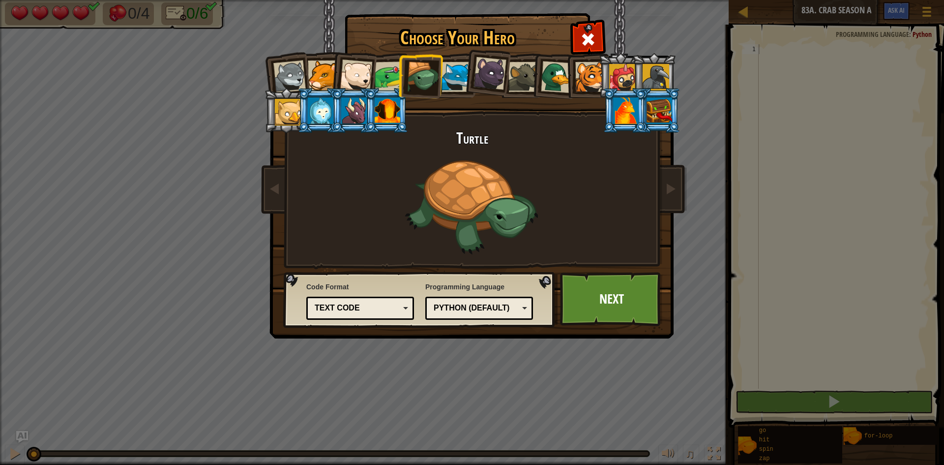
click at [357, 309] on div "Text code" at bounding box center [357, 307] width 85 height 11
drag, startPoint x: 353, startPoint y: 325, endPoint x: 358, endPoint y: 327, distance: 5.1
click at [631, 291] on link "Next" at bounding box center [611, 299] width 103 height 54
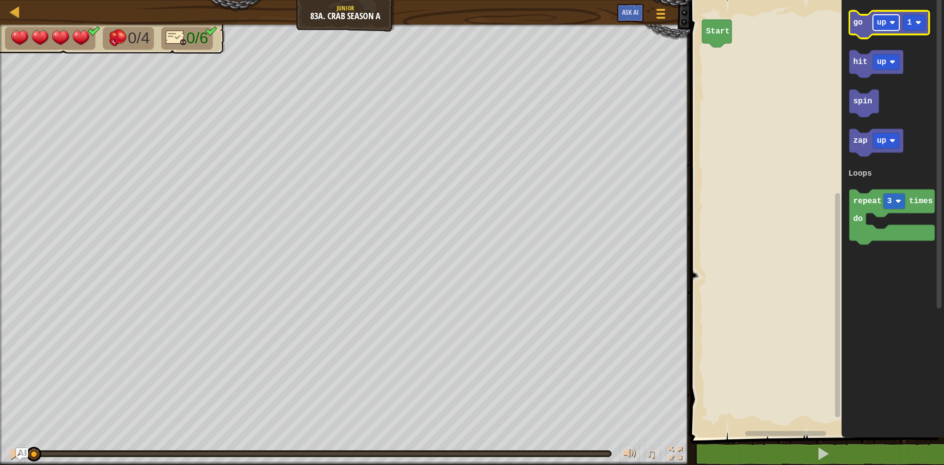
click at [884, 23] on text "up" at bounding box center [881, 22] width 9 height 9
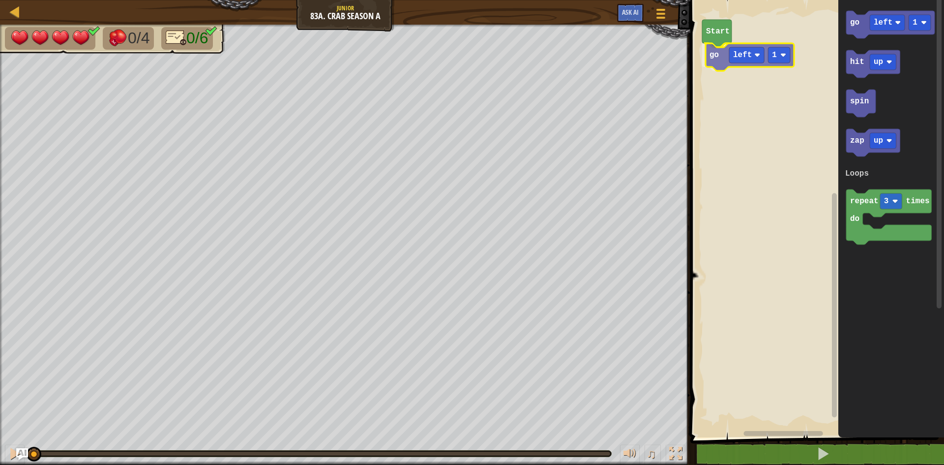
click at [723, 58] on div "Loops Start go left 1 go left 1 hit up spin zap up repeat 3 times do Loops go l…" at bounding box center [815, 216] width 257 height 442
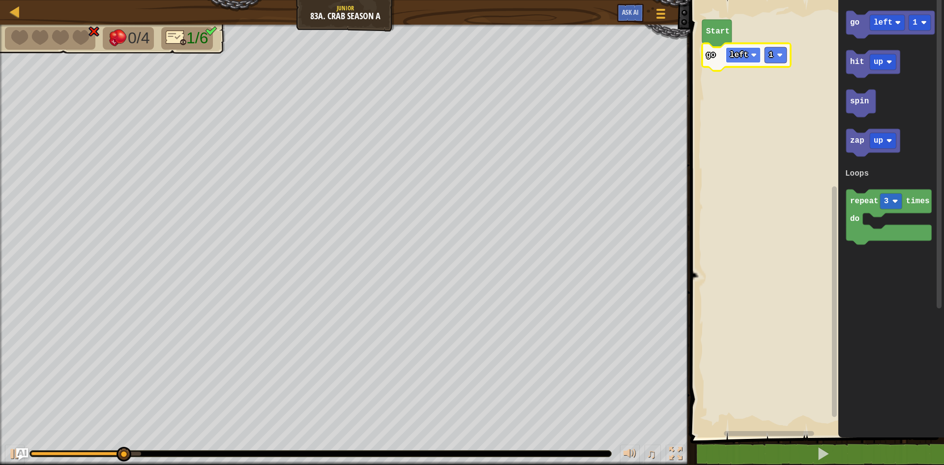
click at [752, 49] on rect "Blockly Workspace" at bounding box center [743, 55] width 35 height 16
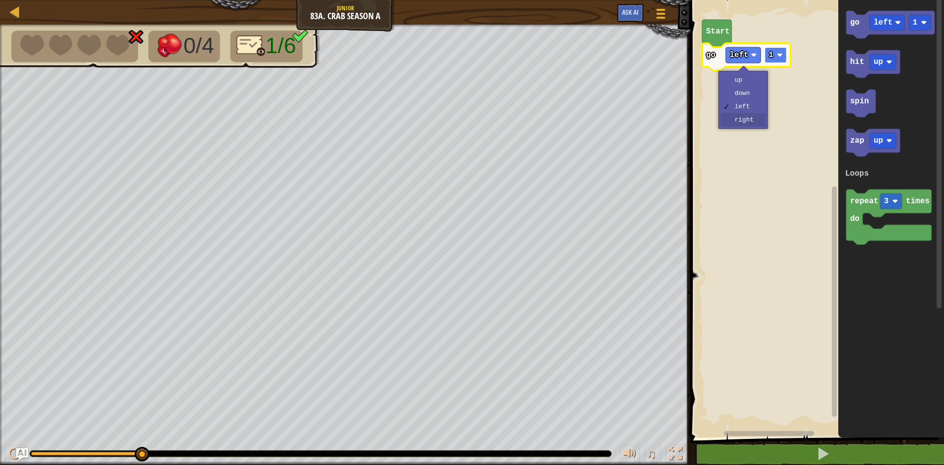
drag, startPoint x: 742, startPoint y: 116, endPoint x: 789, endPoint y: 59, distance: 74.1
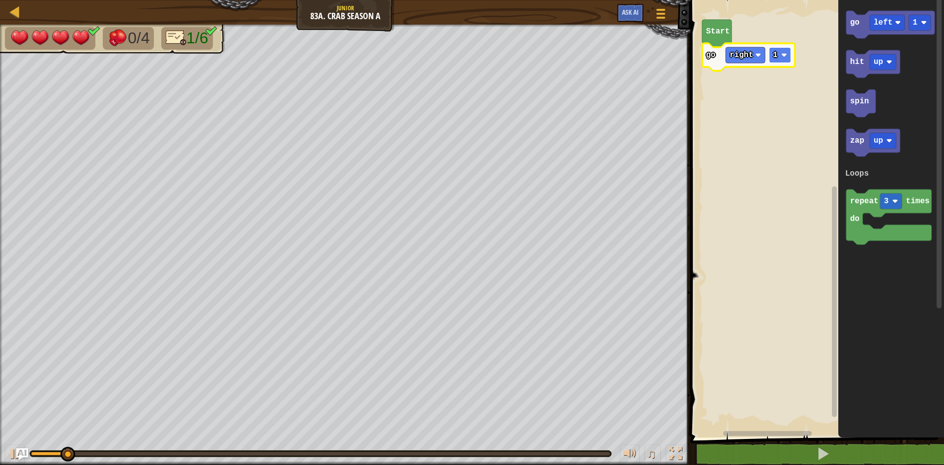
click at [784, 56] on image "Blockly Workspace" at bounding box center [784, 55] width 6 height 6
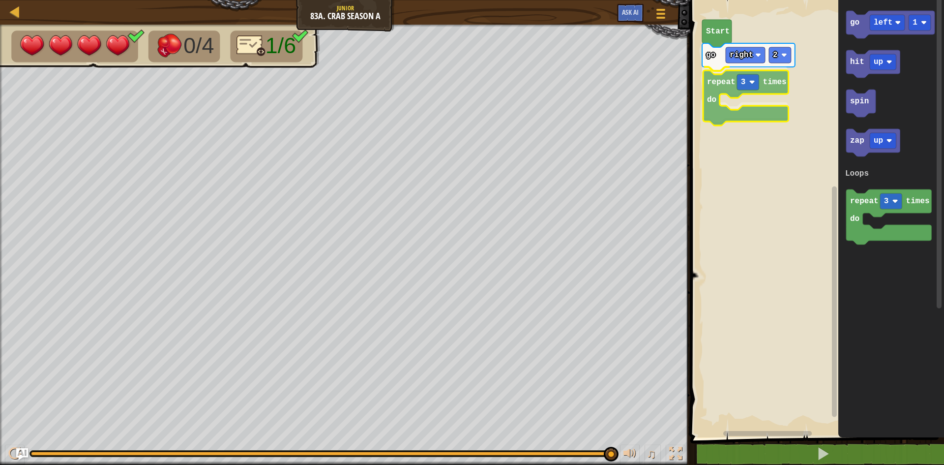
click at [725, 88] on div "Loops Start go right 2 repeat 3 times do go left 1 hit up spin zap up repeat 3 …" at bounding box center [815, 216] width 257 height 442
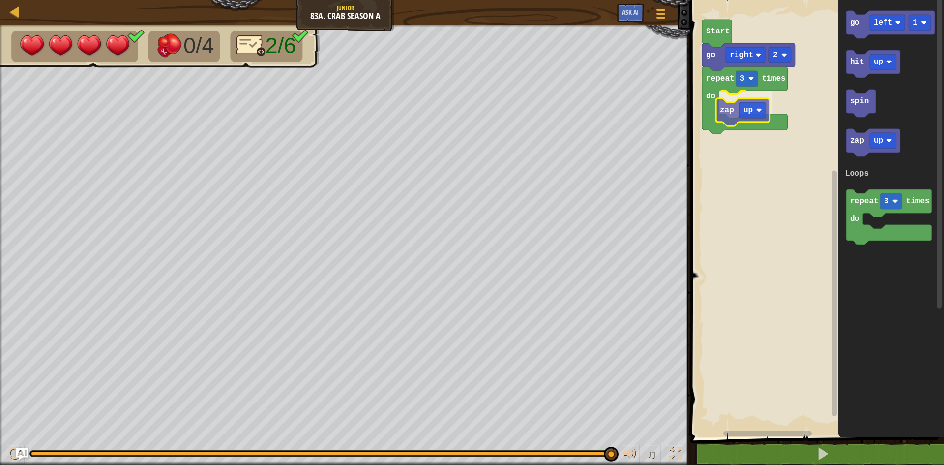
click at [729, 121] on div "Loops Start go right 2 repeat 3 times do zap up go left 1 hit up spin zap up re…" at bounding box center [815, 216] width 257 height 442
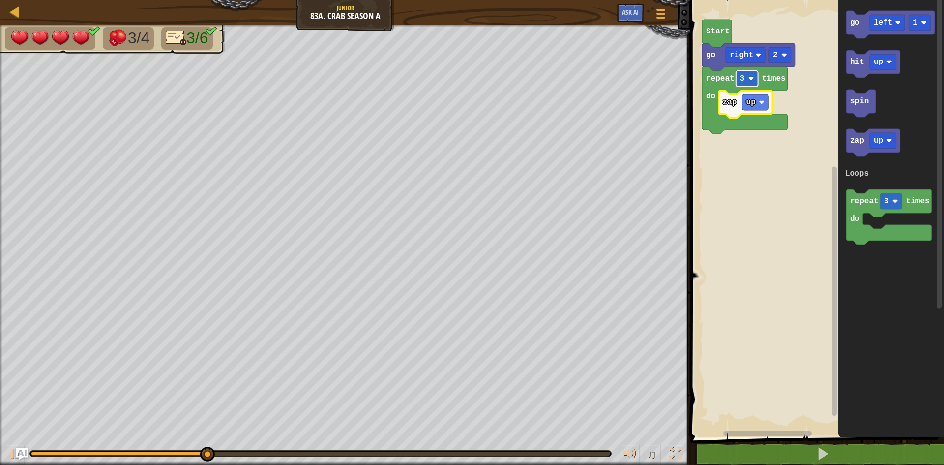
click at [747, 77] on rect "Blockly Workspace" at bounding box center [747, 79] width 22 height 16
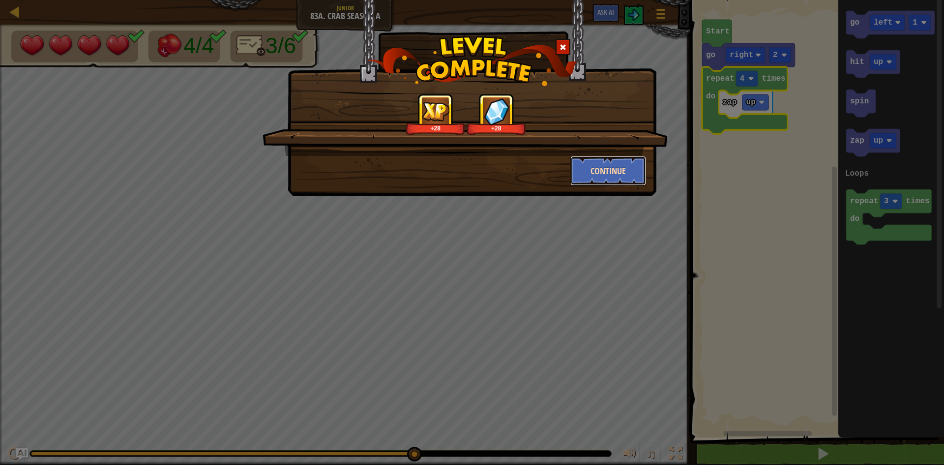
drag, startPoint x: 586, startPoint y: 172, endPoint x: 581, endPoint y: 174, distance: 5.3
click at [581, 174] on button "Continue" at bounding box center [608, 170] width 76 height 29
